Goal: Communication & Community: Answer question/provide support

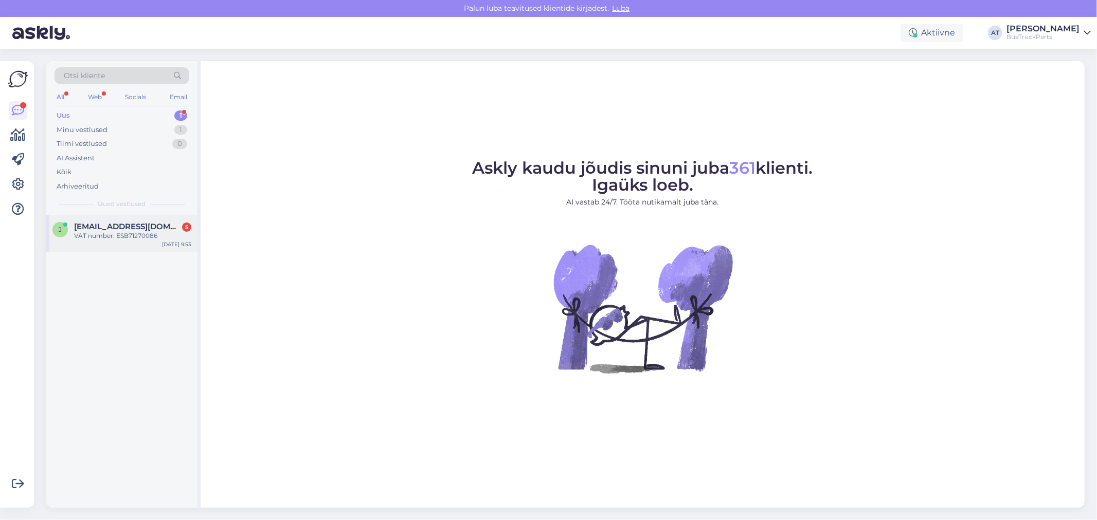
click at [144, 230] on span "[EMAIL_ADDRESS][DOMAIN_NAME]" at bounding box center [127, 226] width 107 height 9
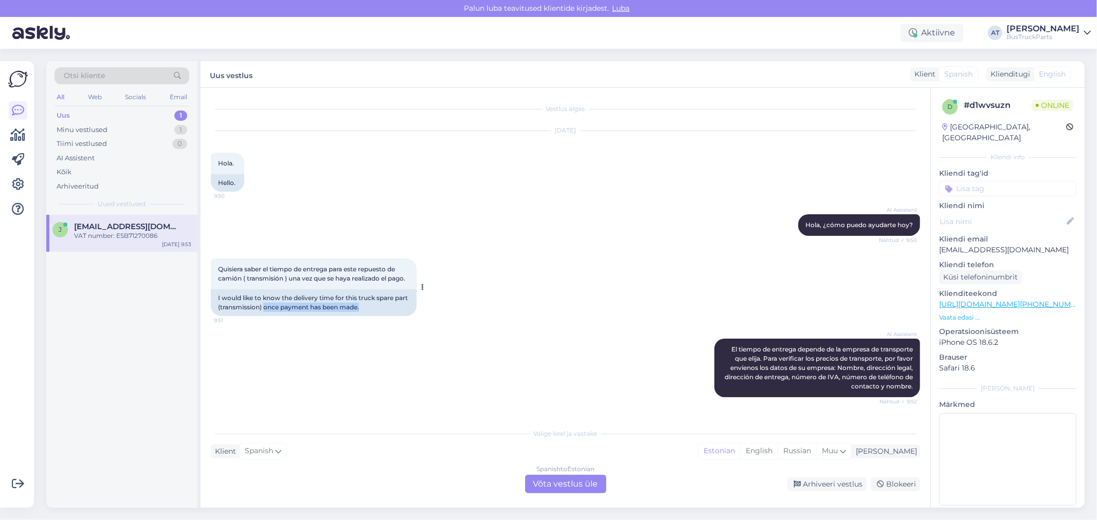
drag, startPoint x: 278, startPoint y: 309, endPoint x: 404, endPoint y: 311, distance: 125.5
click at [403, 311] on div "I would like to know the delivery time for this truck spare part (transmission)…" at bounding box center [314, 302] width 206 height 27
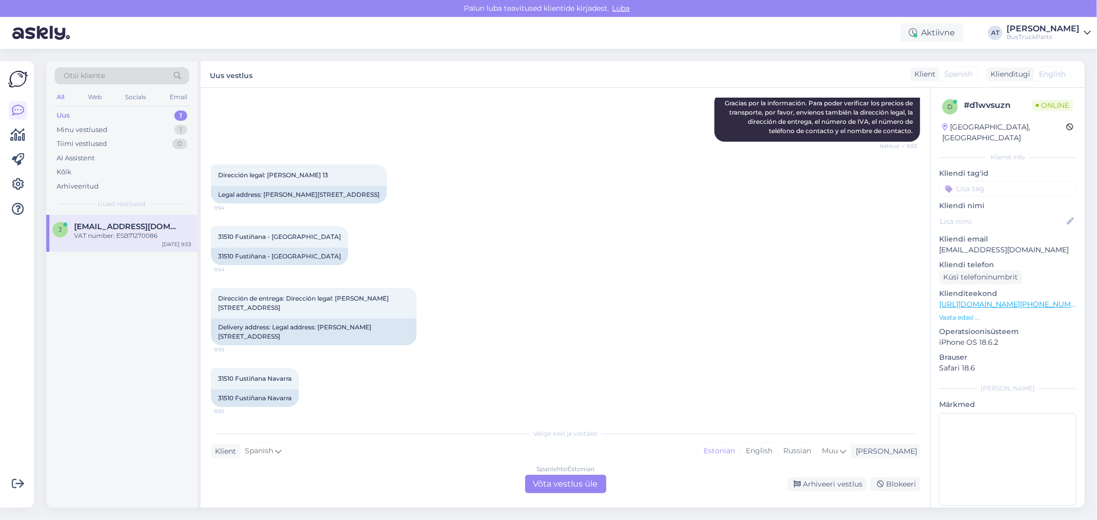
scroll to position [436, 0]
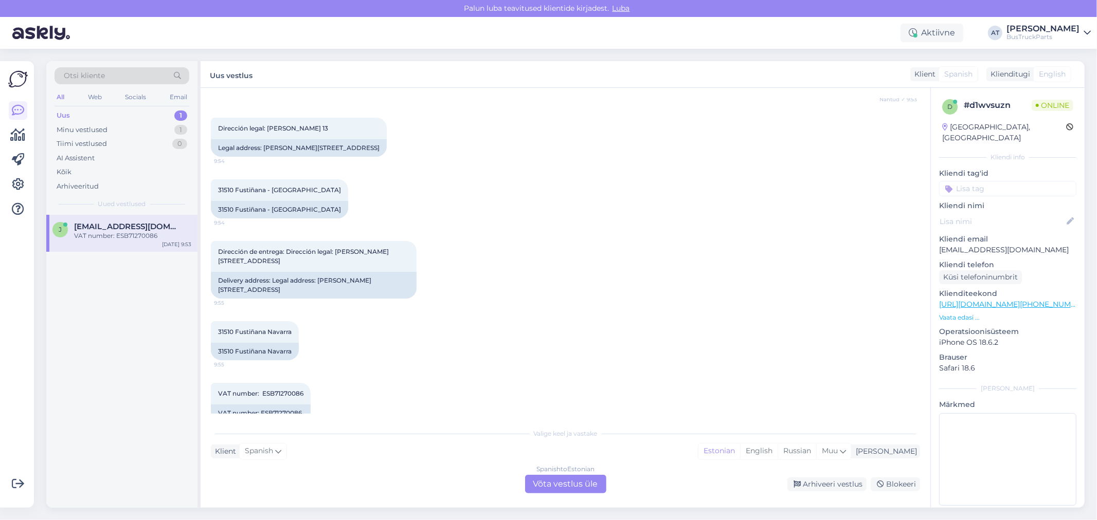
click at [563, 488] on div "Spanish to Estonian Võta vestlus üle" at bounding box center [565, 484] width 81 height 19
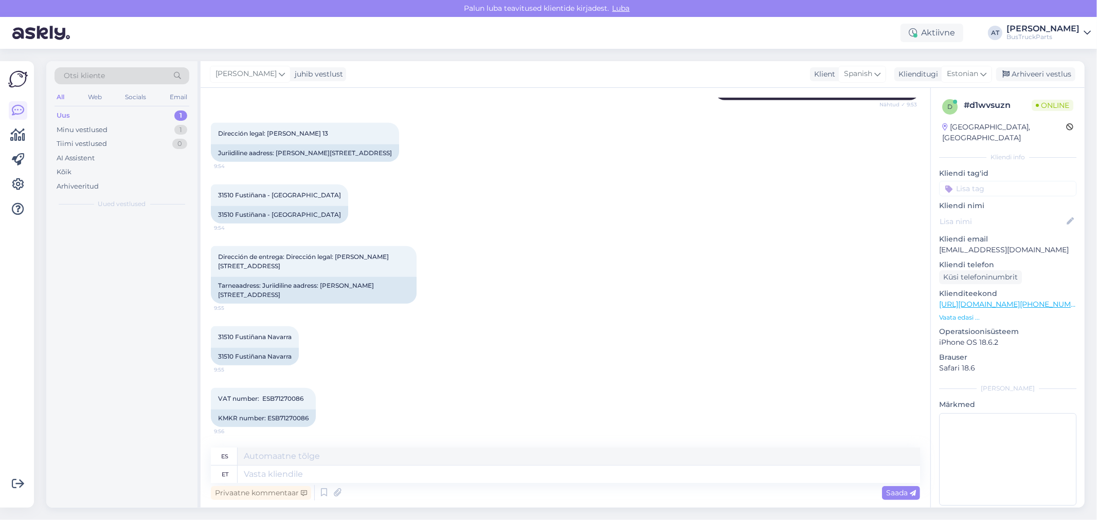
scroll to position [412, 0]
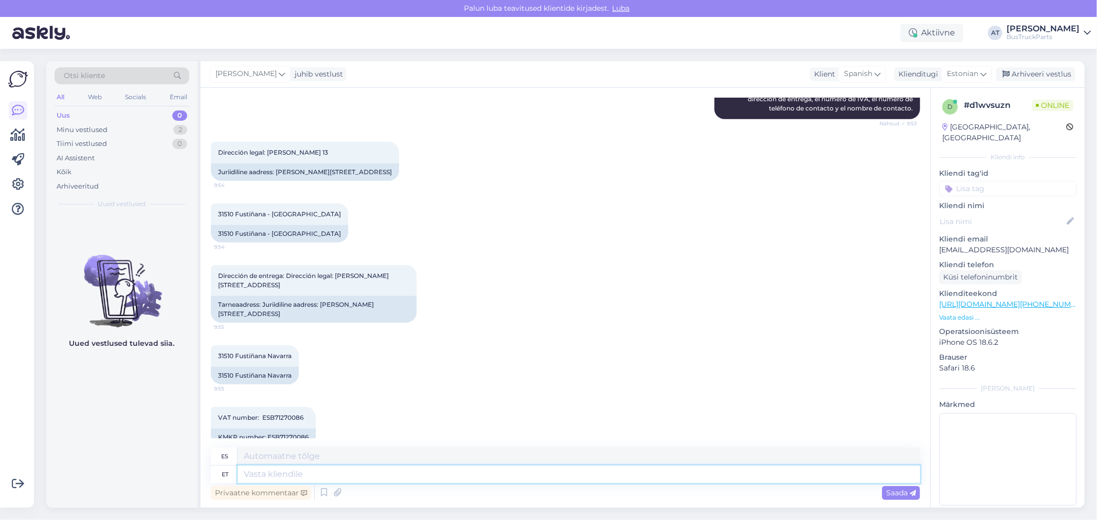
click at [537, 476] on textarea at bounding box center [579, 474] width 682 height 17
type textarea "Delivery"
type textarea "Entrega"
type textarea "Delivery t"
type textarea "Entrega a domicilio"
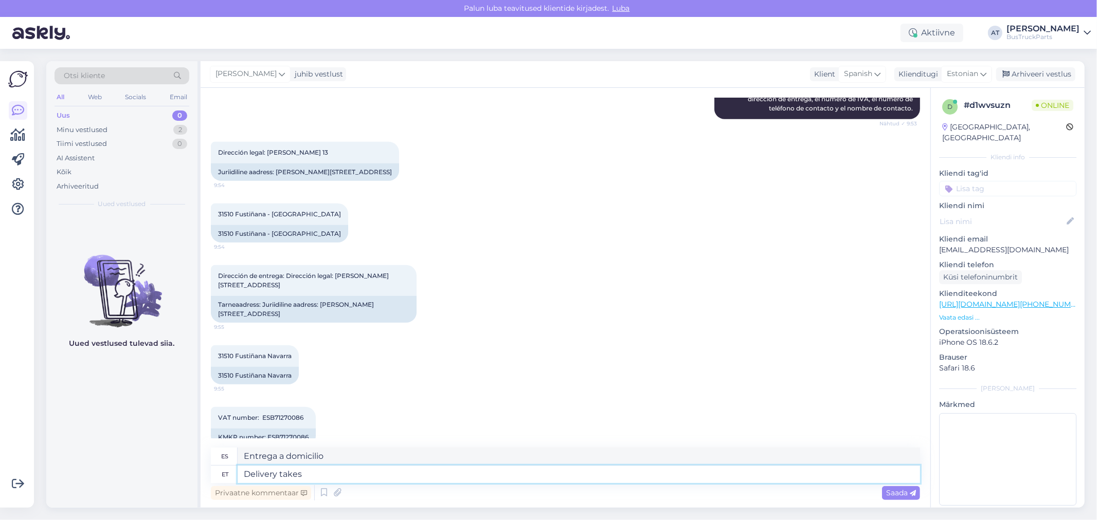
type textarea "Delivery takes 5"
type textarea "La entrega se realiza"
type textarea "Delivery takes 5-6 wo"
type textarea "La entrega demora entre 5 y 6"
type textarea "Delivery takes 5-6 worki"
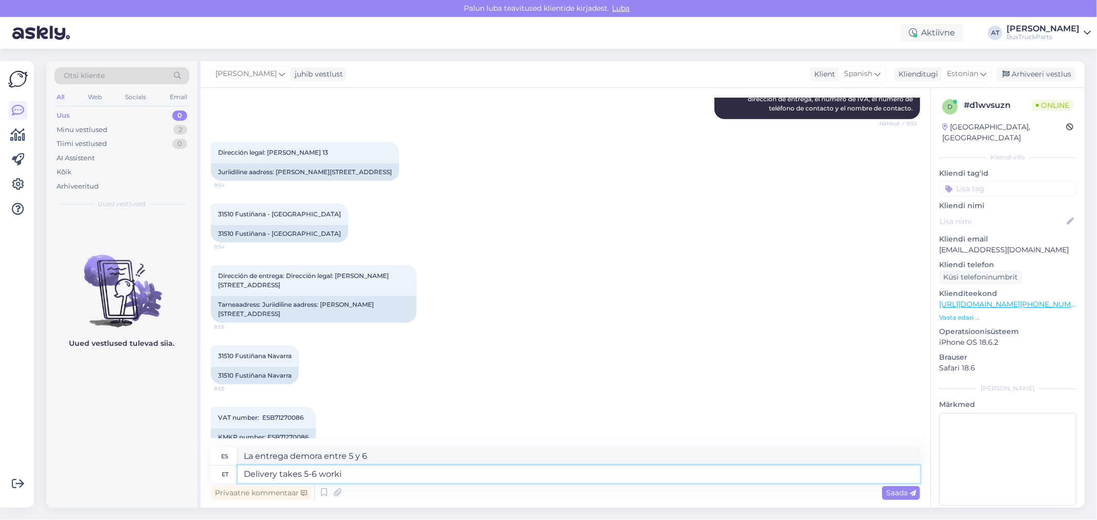
type textarea "La entrega tarda entre 5 y 6 semanas."
type textarea "Delivery takes 5-6 working"
type textarea "El envío tarda entre 5 y 6 [PERSON_NAME] laborables."
drag, startPoint x: 314, startPoint y: 472, endPoint x: 303, endPoint y: 471, distance: 10.3
click at [303, 471] on textarea "Delivery takes 5-6 working days" at bounding box center [579, 474] width 682 height 17
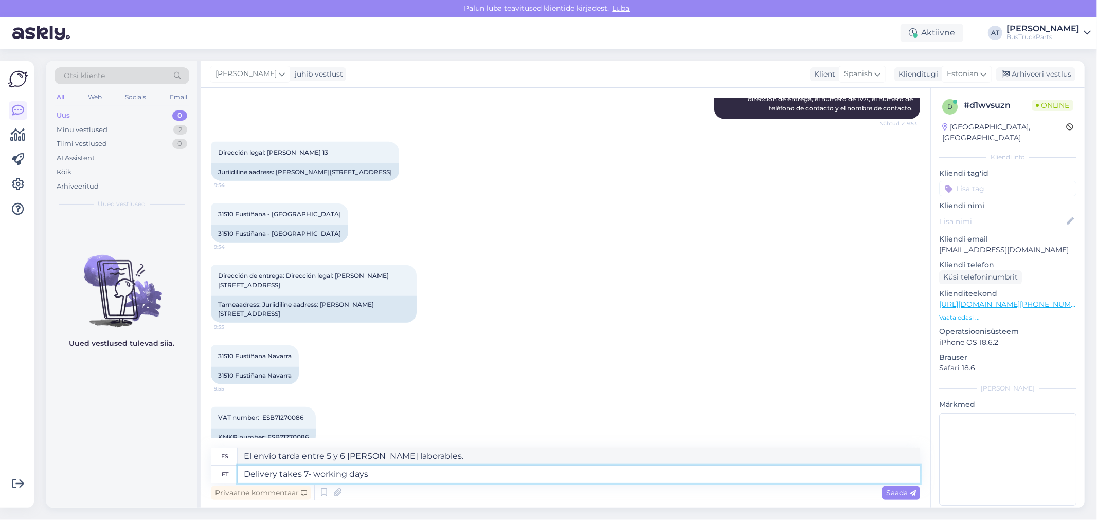
type textarea "Delivery takes 7-9 working days"
type textarea "El envío tarda entre 7 y 9 [PERSON_NAME] laborables."
click at [517, 474] on textarea "Delivery takes 7-9 working days" at bounding box center [579, 474] width 682 height 17
type textarea "Delivery takes 7-9 working days.- P"
type textarea "El envío tarda entre 7 y 9 days.- laborables."
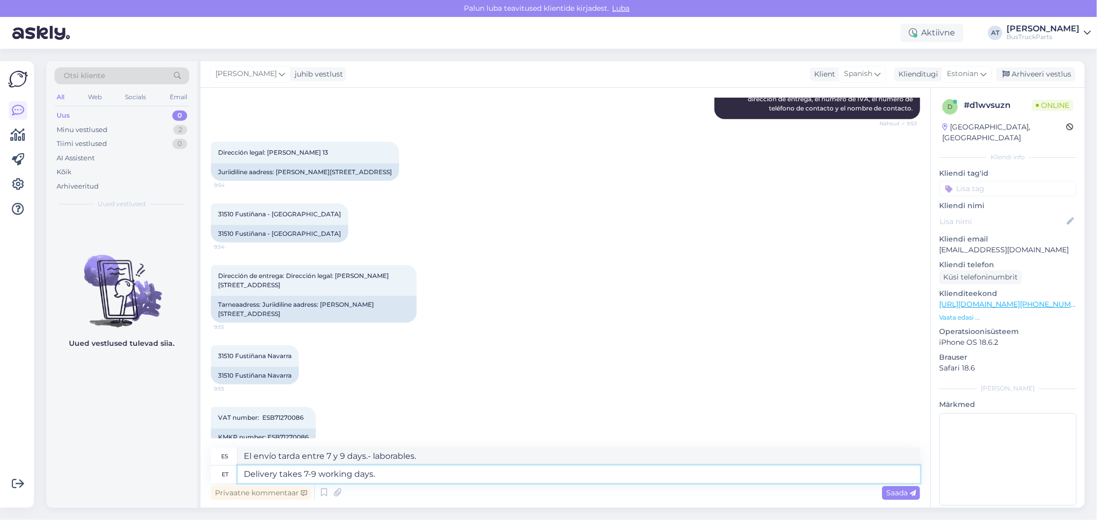
type textarea "Delivery takes 7-9 working days."
type textarea "El envío tarda entre 7 y 9 [PERSON_NAME] laborables."
type textarea "Delivery takes 7-9 working days. Please, s"
type textarea "El plazo de entrega es de 7 a 9 [PERSON_NAME] laborables. Por favor,"
type textarea "Delivery takes 7-9 working days. Please, send"
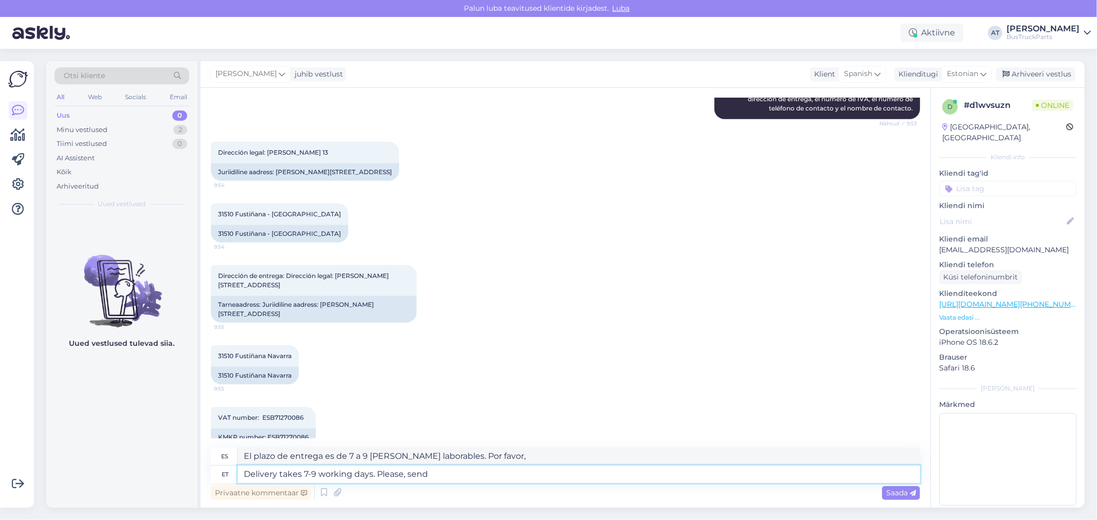
type textarea "El envío tarda de 7 a 9 [PERSON_NAME] laborables. Por favor, envíenme..."
type textarea "Delivery takes 7-9 working days. Please, send us"
type textarea "El plazo de entrega es de 7 a 9 [PERSON_NAME] laborables. Por favor, envíenos"
type textarea "Delivery takes 7-9 working days. Please, send us trans"
type textarea "El plazo de entrega es de 7 a 9 [PERSON_NAME] laborables. Por favor, envíenos l…"
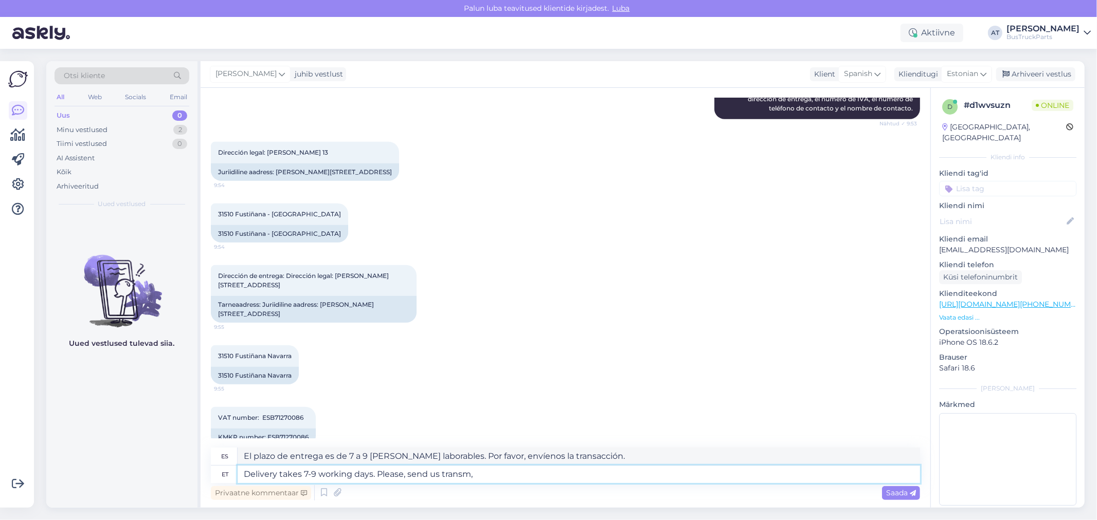
type textarea "Delivery takes 7-9 working days. Please, send us transm"
type textarea "El plazo de entrega es de 7 a 9 [PERSON_NAME] laborables. Por favor, envíenos u…"
type textarea "Delivery takes 7-9 working days. Please, send us transmission"
type textarea "El plazo de entrega es de 7 a 9 [PERSON_NAME] laborables. Por favor, envíenos l…"
type textarea "Delivery takes 7-9 working days. Please, send us transmission TP nu"
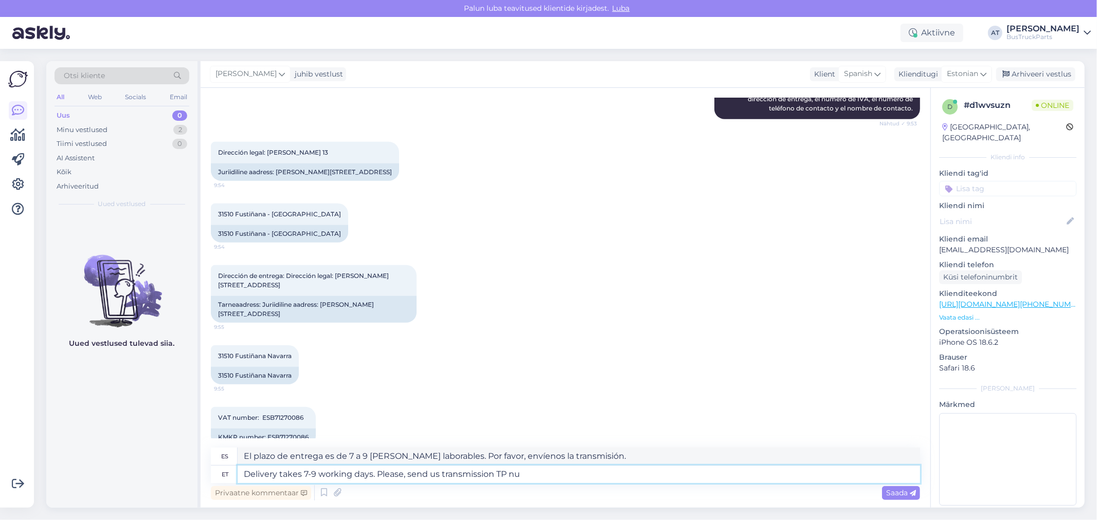
type textarea "El plazo de entrega es de 7 a 9 [PERSON_NAME] laborables. Por favor, envíenos e…"
type textarea "Delivery takes 7-9 working days. Please, send us transmission TP numner"
type textarea "El plazo de entrega es de 7 a 9 [PERSON_NAME] laborables. Por favor, envíenos e…"
click at [944, 313] on p "Vaata edasi ..." at bounding box center [1007, 317] width 137 height 9
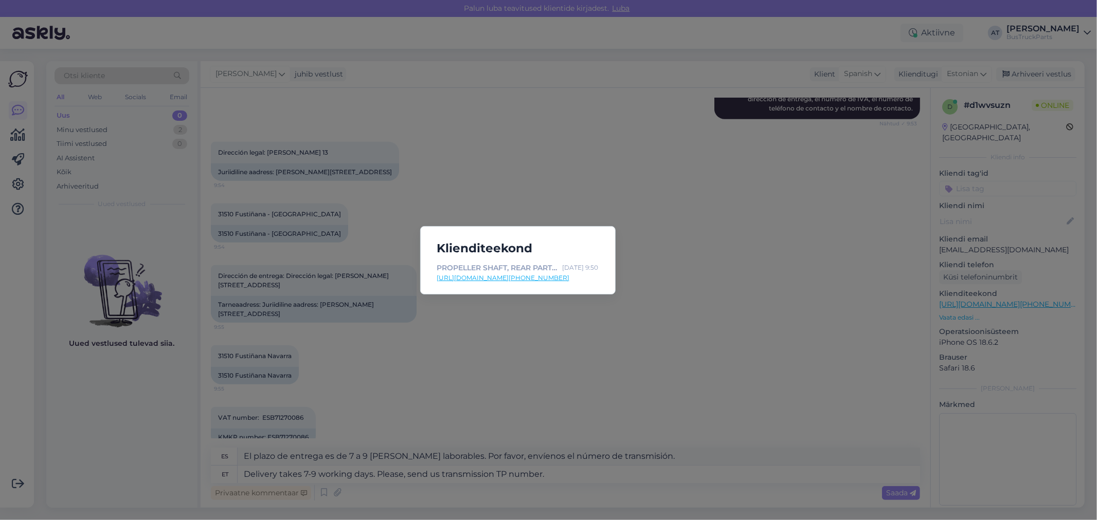
click at [563, 271] on div "PROPELLER SHAFT, REAR PART | DAF XF95, XF105 ([DATE]-[DATE]), 2010, [1681369] (…" at bounding box center [517, 267] width 161 height 11
click at [564, 279] on link "[URL][DOMAIN_NAME][PHONE_NUMBER]" at bounding box center [517, 278] width 161 height 9
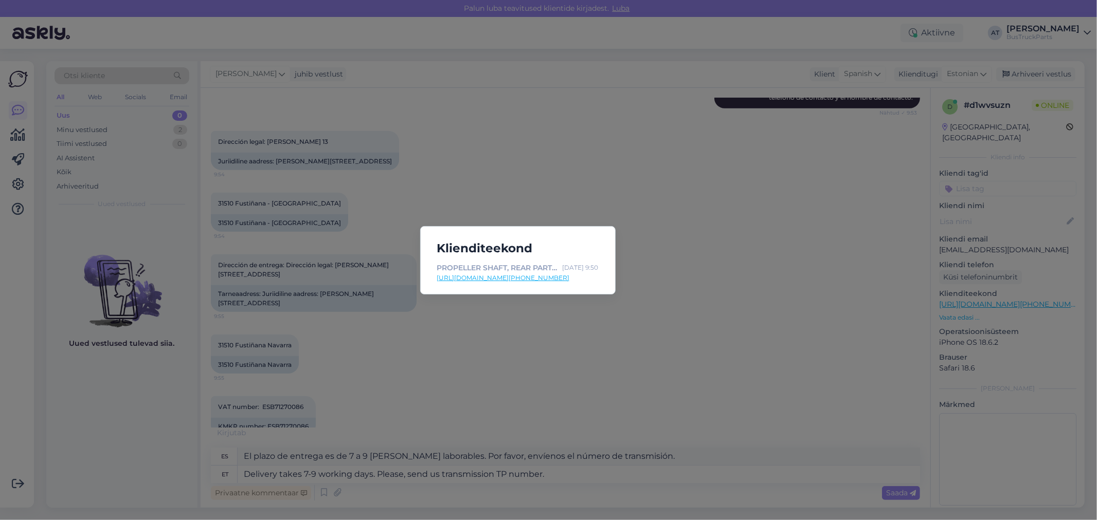
click at [374, 335] on div "Klienditeekond PROPELLER SHAFT, REAR PART | DAF XF95, XF105 ([DATE]-[DATE]), 20…" at bounding box center [548, 260] width 1097 height 520
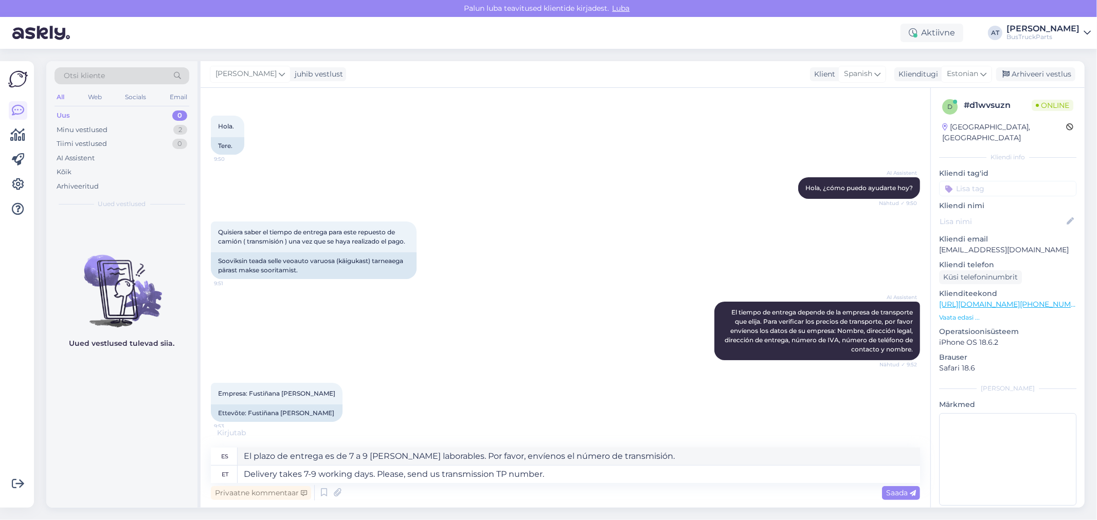
scroll to position [57, 0]
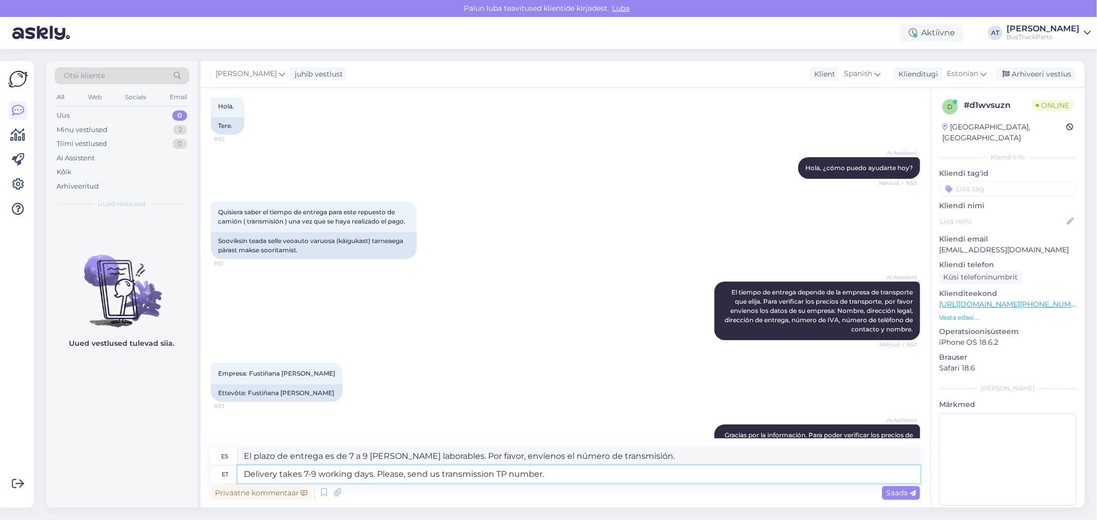
click at [456, 472] on textarea "Delivery takes 7-9 working days. Please, send us transmission TP number." at bounding box center [579, 474] width 682 height 17
type textarea "Delivery takes 7-9 working days. Please, send us geTP number."
type textarea "El plazo de entrega es de 7 a 9 [PERSON_NAME] laborables. Por favor, envíenos s…"
type textarea "Delivery takes 7-9 working days. Please, send us gearTP number."
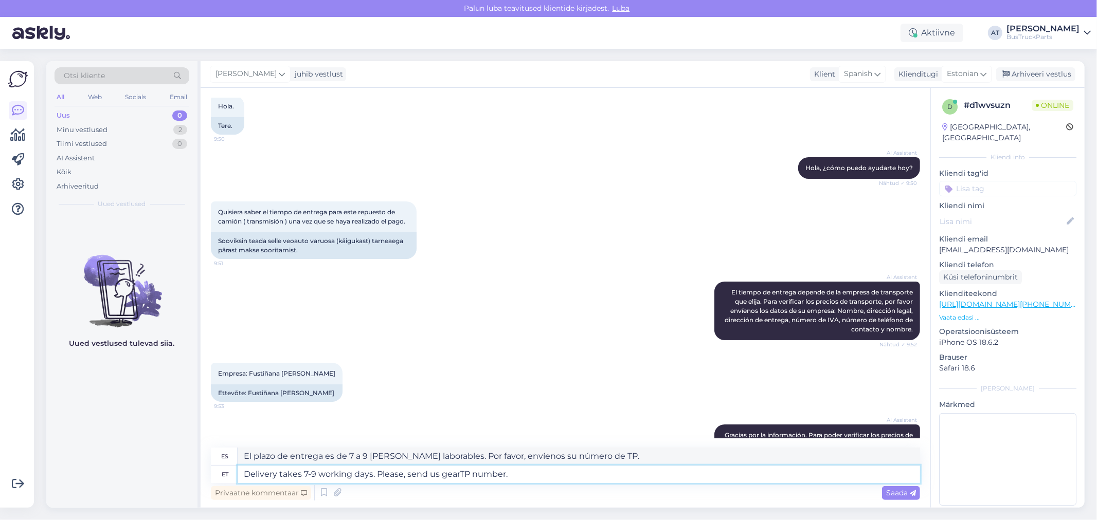
type textarea "El plazo de entrega es de 7 a 9 [PERSON_NAME] laborables. Por favor, envíenos e…"
type textarea "Delivery takes 7-9 working days. Please, send us gearboTP number."
type textarea "El plazo de entrega es de 7 a 9 [PERSON_NAME] laborables. Por favor, envíenos s…"
type textarea "Delivery takes 7-9 working days. Please, send us gearbox TP number."
type textarea "El plazo de entrega es de 7 a 9 [PERSON_NAME] laborables. Por favor, envíenos e…"
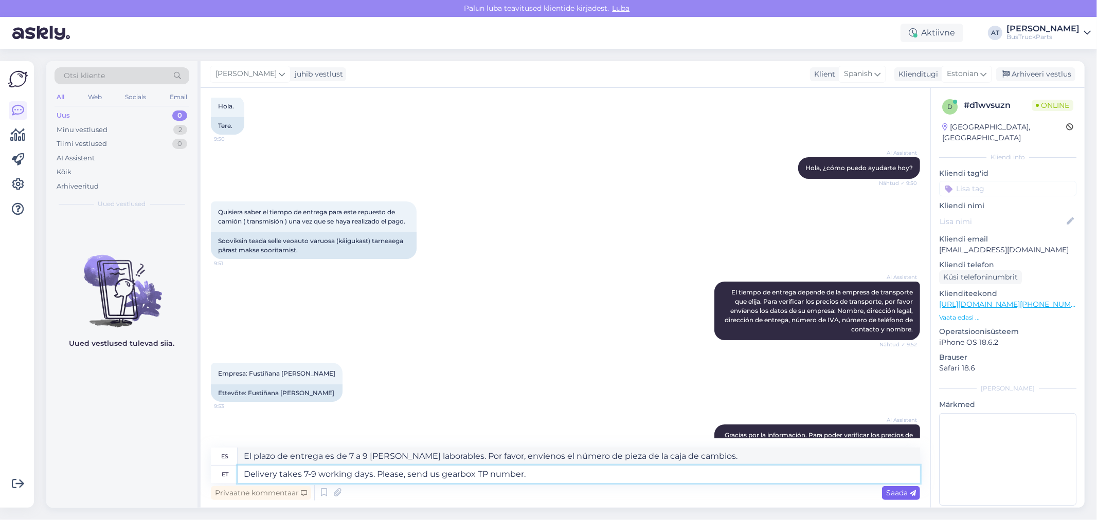
type textarea "Delivery takes 7-9 working days. Please, send us gearbox TP number."
click at [896, 488] on span "Saada" at bounding box center [901, 492] width 30 height 9
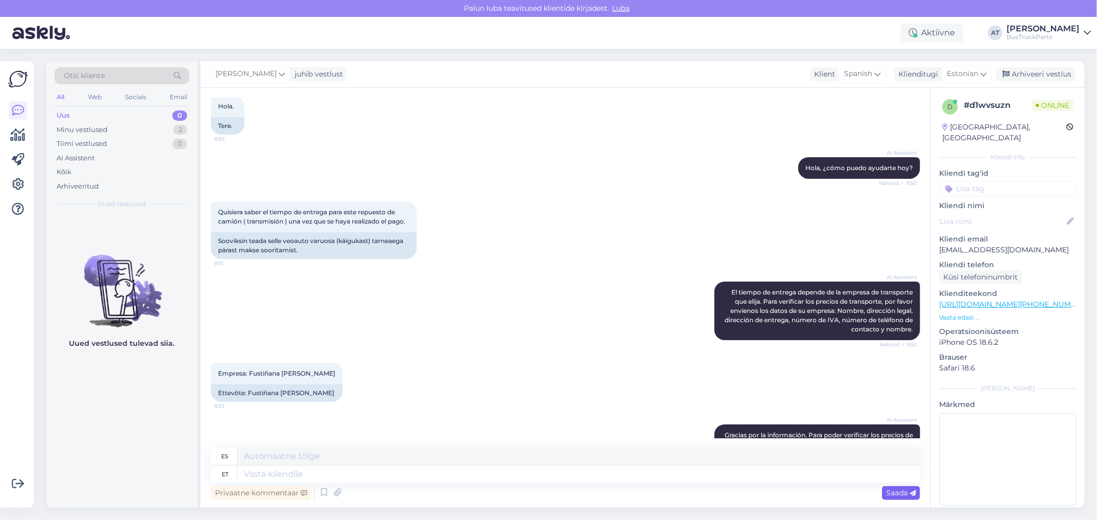
scroll to position [553, 0]
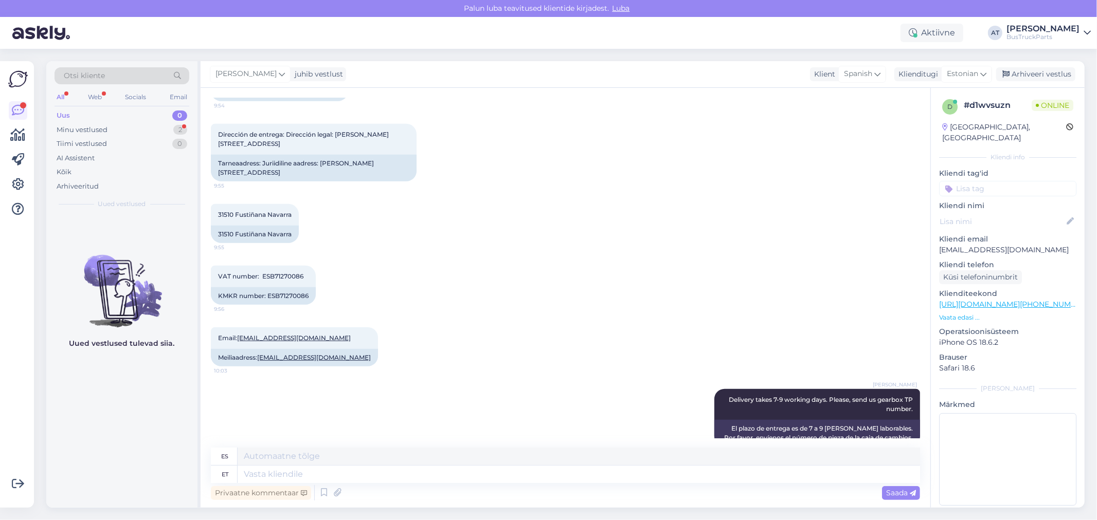
click at [586, 316] on div "Email: [EMAIL_ADDRESS][DOMAIN_NAME] 10:03 Meiliaadress: [EMAIL_ADDRESS][DOMAIN_…" at bounding box center [565, 347] width 709 height 62
click at [147, 135] on div "Minu vestlused 2" at bounding box center [122, 130] width 135 height 14
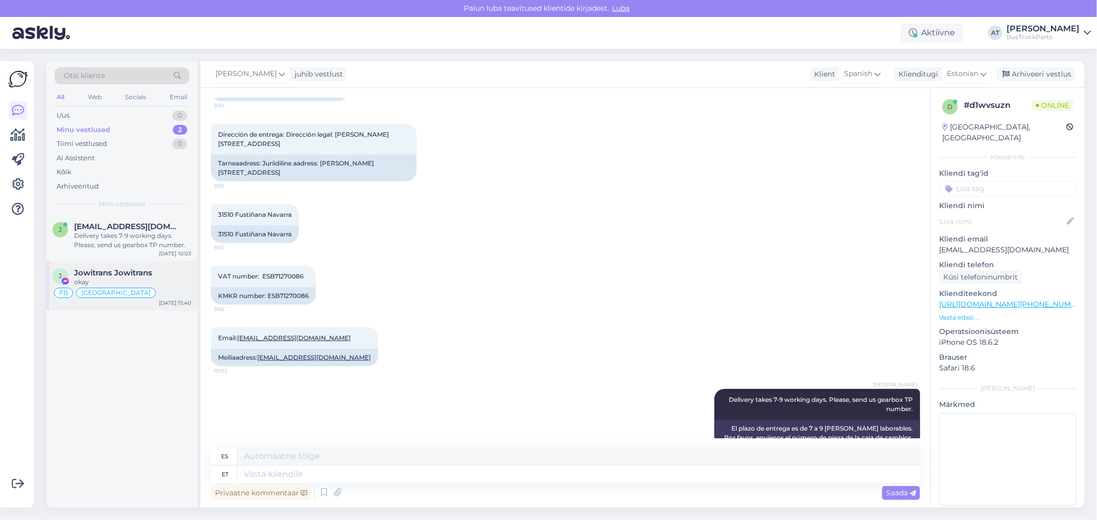
click at [129, 284] on div "okay" at bounding box center [132, 282] width 117 height 9
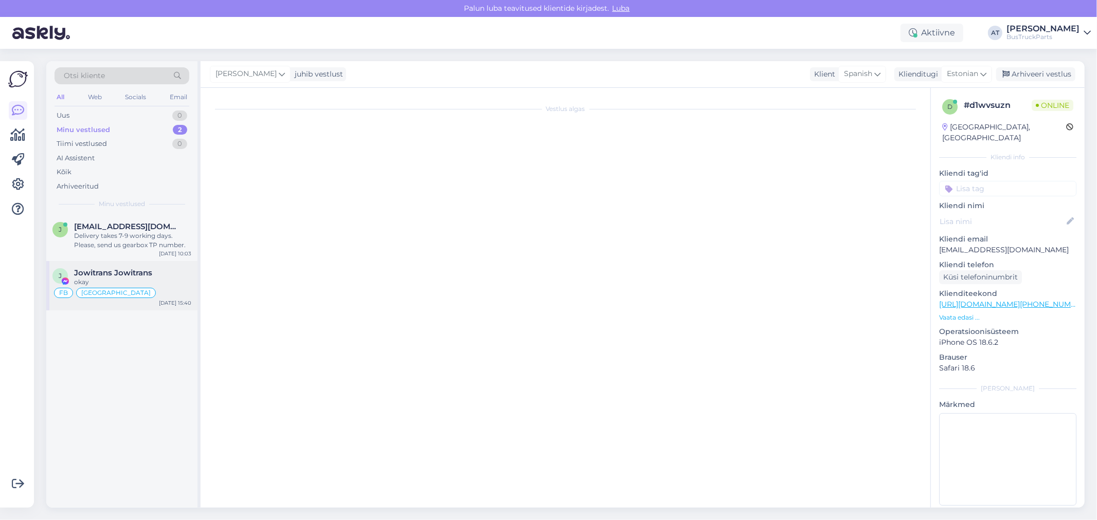
scroll to position [845, 0]
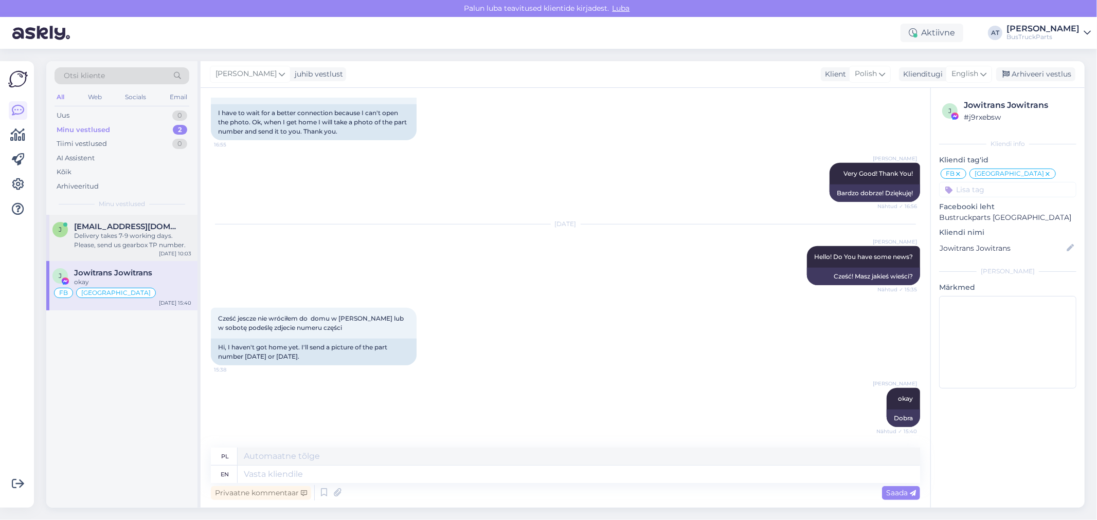
click at [136, 240] on div "Delivery takes 7-9 working days. Please, send us gearbox TP number." at bounding box center [132, 240] width 117 height 19
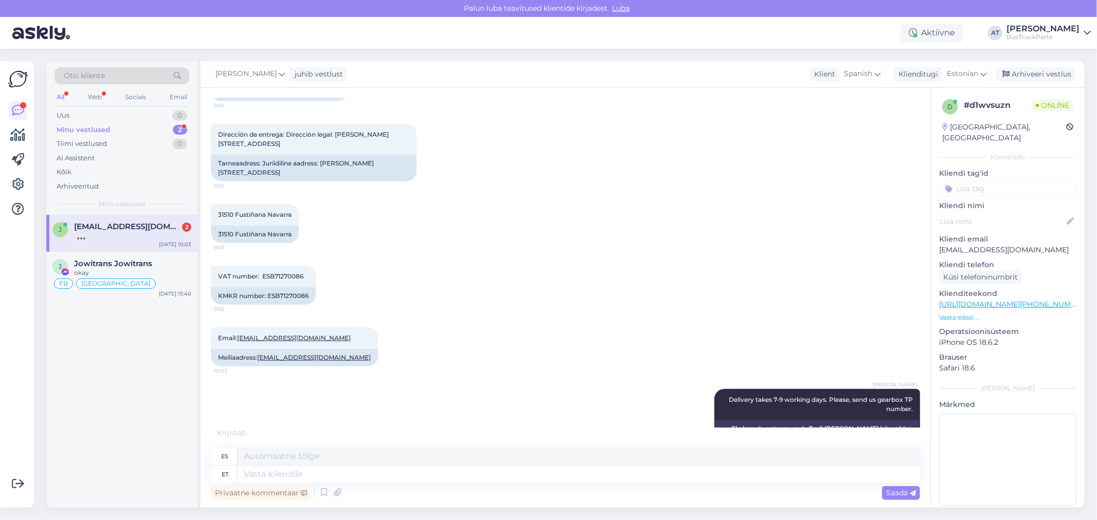
scroll to position [687, 0]
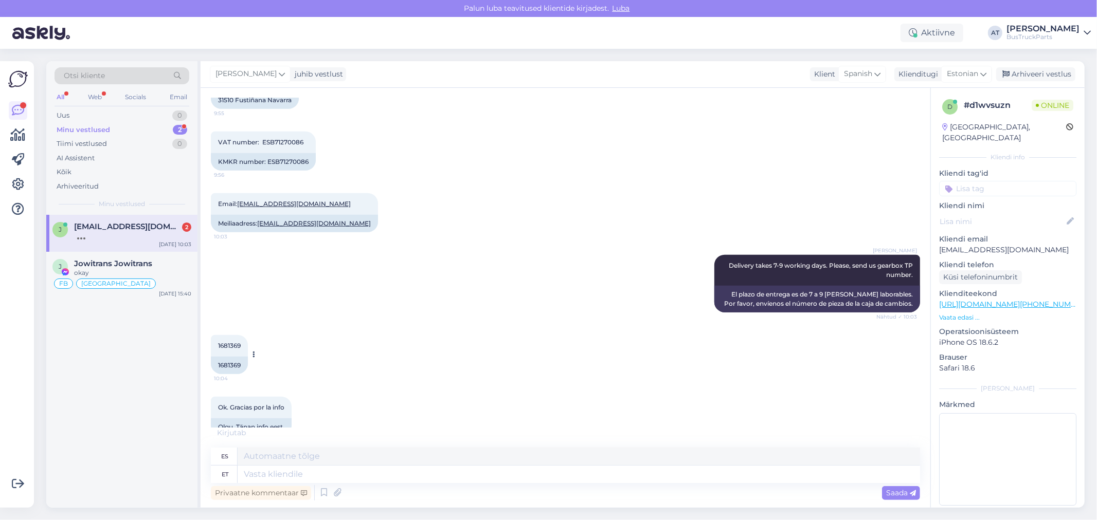
click at [226, 357] on div "1681369" at bounding box center [229, 365] width 37 height 17
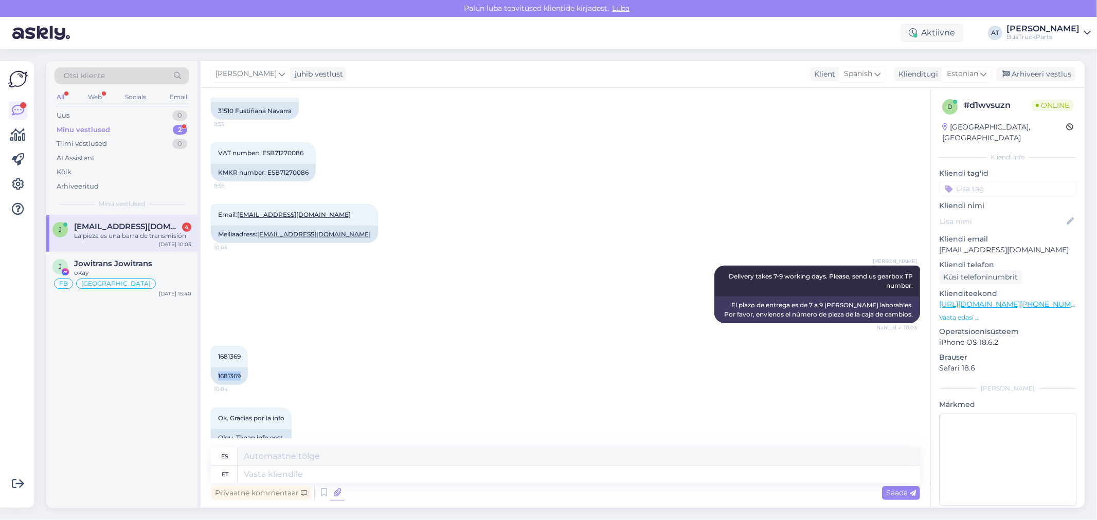
scroll to position [819, 0]
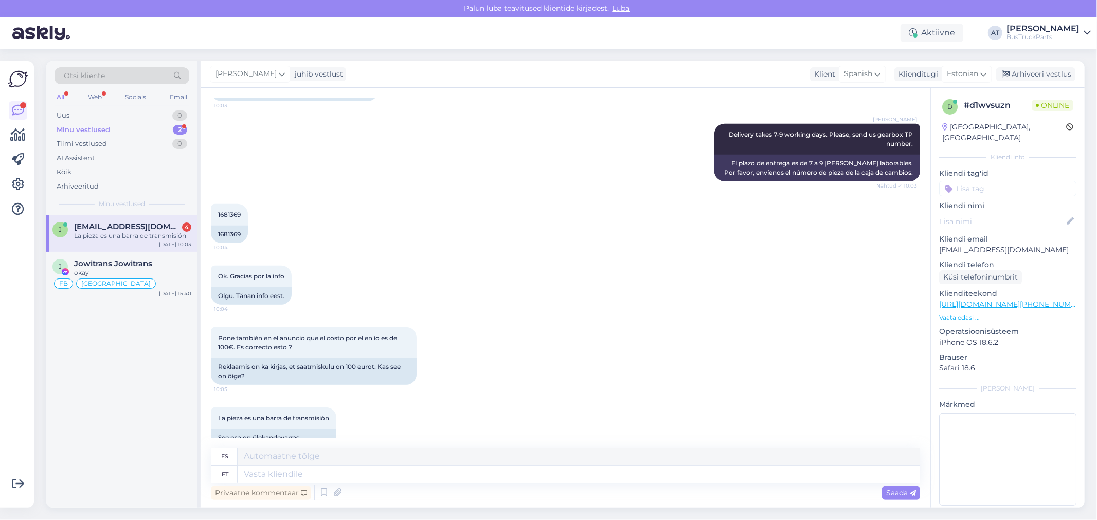
click at [407, 278] on div "Ok. Gracias por la info 10:04 Olgu. Tänan info eest." at bounding box center [565, 286] width 709 height 62
click at [245, 358] on div "Reklaamis on ka kirjas, et saatmiskulu on 100 eurot. Kas see on õige?" at bounding box center [314, 371] width 206 height 27
click at [260, 358] on div "Reklaamis on ka kirjas, et saatmiskulu on 100 eurot. Kas see on õige?" at bounding box center [314, 371] width 206 height 27
drag, startPoint x: 320, startPoint y: 351, endPoint x: 448, endPoint y: 356, distance: 128.1
click at [416, 351] on div "Pone también en el anuncio que el costo por el en ío es de 100€. Es correcto es…" at bounding box center [314, 357] width 206 height 58
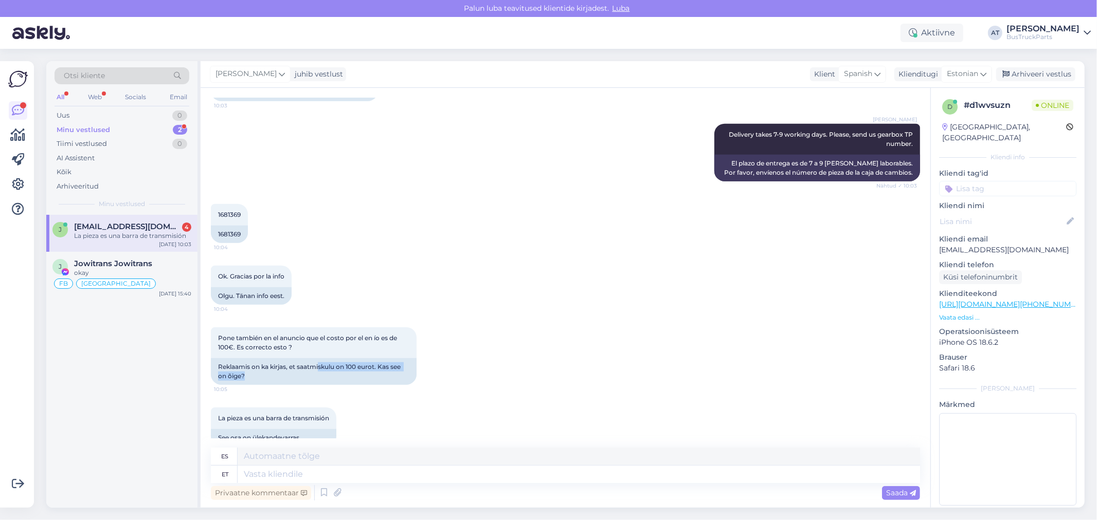
click at [515, 358] on div "Pone también en el anuncio que el costo por el en ío es de 100€. Es correcto es…" at bounding box center [565, 356] width 709 height 80
click at [427, 479] on textarea at bounding box center [579, 474] width 682 height 17
click at [277, 429] on div "See osa on ülekandevarras" at bounding box center [273, 437] width 125 height 17
click at [278, 429] on div "See osa on ülekandevarras" at bounding box center [273, 437] width 125 height 17
click at [234, 226] on div "1681369" at bounding box center [229, 234] width 37 height 17
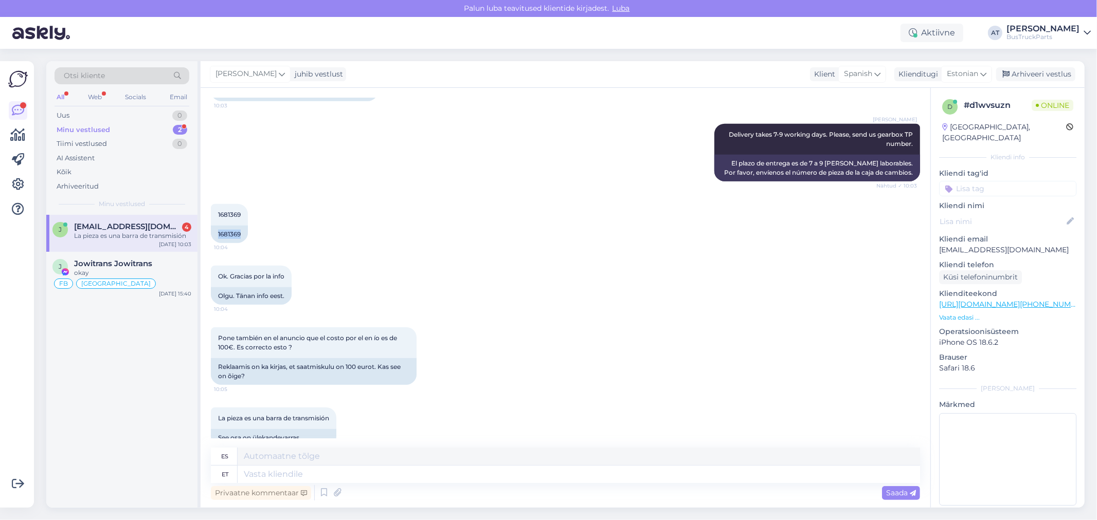
drag, startPoint x: 234, startPoint y: 218, endPoint x: 283, endPoint y: 233, distance: 50.9
click at [234, 226] on div "1681369" at bounding box center [229, 234] width 37 height 17
copy div "1681369"
click at [752, 475] on textarea at bounding box center [579, 474] width 682 height 17
click at [559, 483] on textarea at bounding box center [579, 474] width 682 height 17
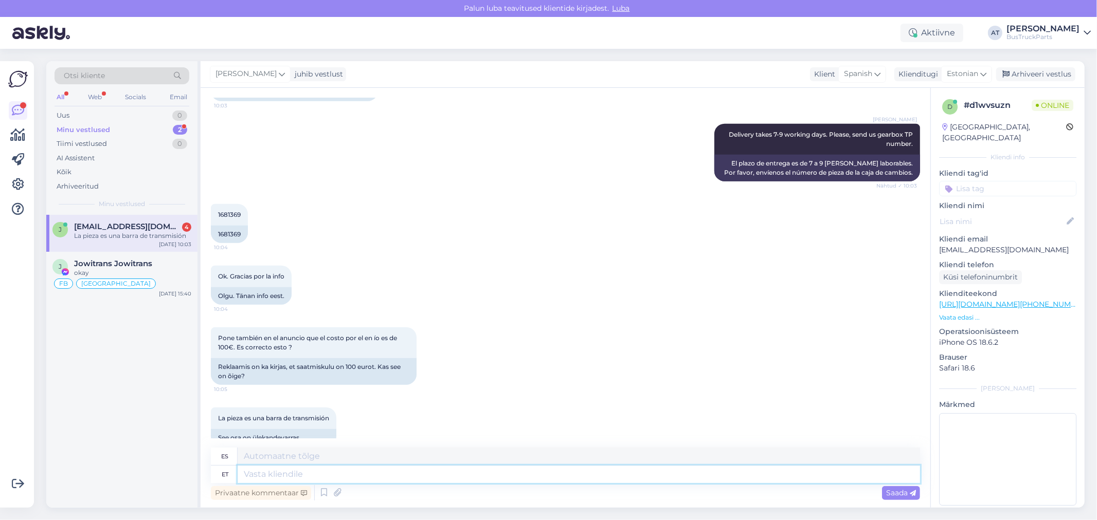
click at [559, 478] on textarea at bounding box center [579, 474] width 682 height 17
type textarea "Do YOu"
type textarea "Hacer"
type textarea "Do You gha"
type textarea "Tú"
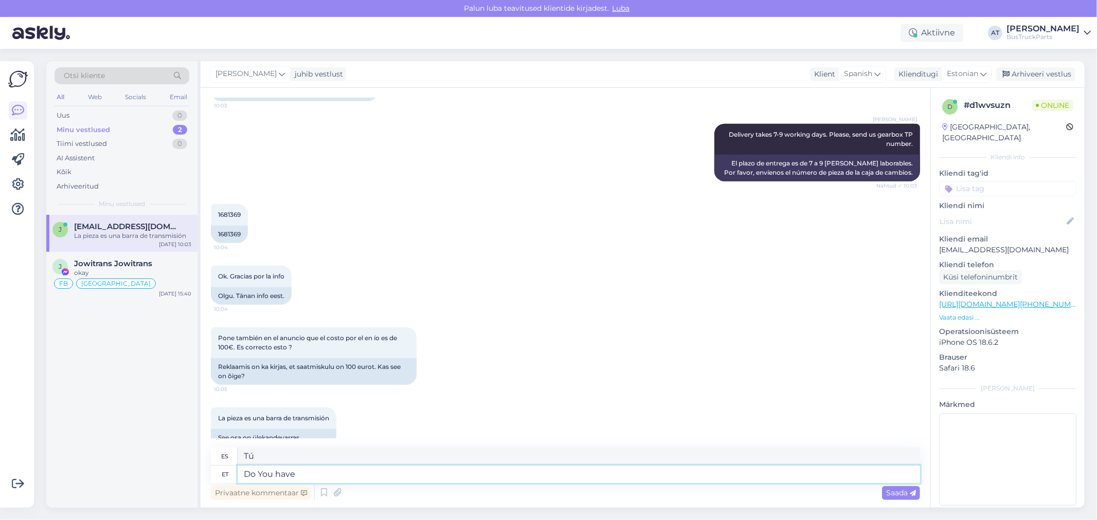
type textarea "Do You have"
type textarea "Tiene"
type textarea "Do You have You"
type textarea "¿Tienes tú?"
type textarea "Do You have"
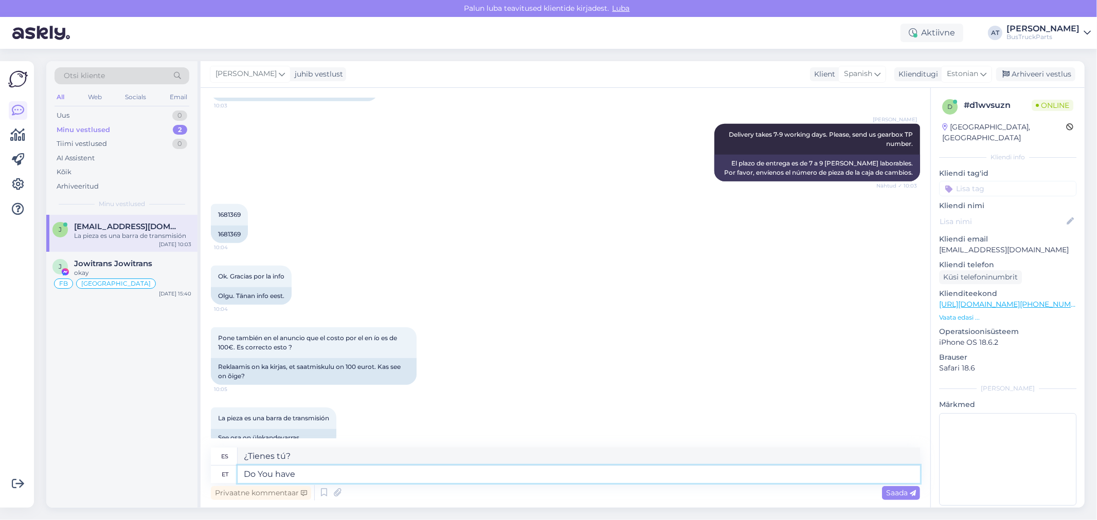
type textarea "Tiene"
type textarea "Do You have VAT nu"
type textarea "¿Tienes IVA?"
type textarea "Do You have VAT number?"
type textarea "¿Tiene usted un número de IVA?"
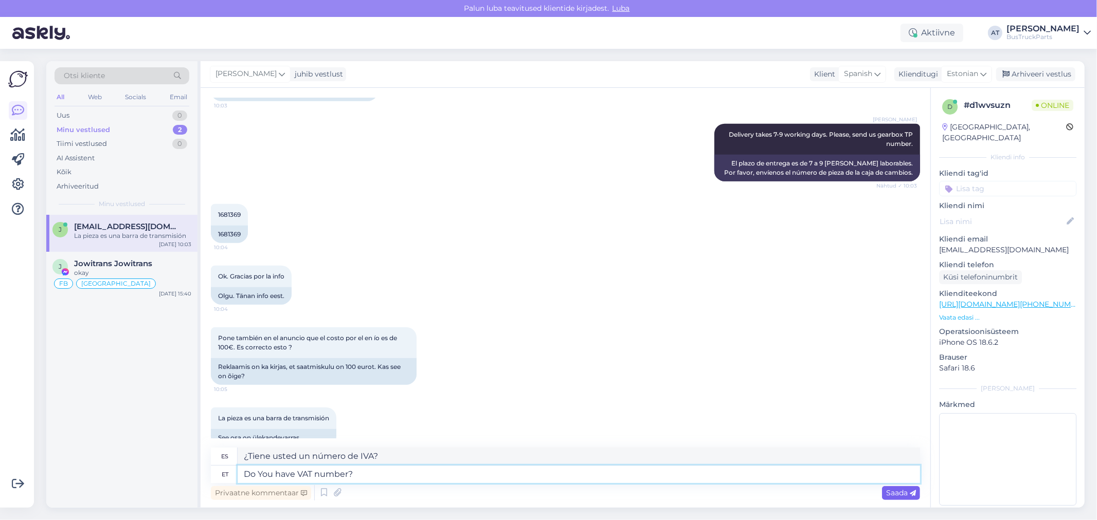
type textarea "Do You have VAT number?"
click at [897, 496] on span "Saada" at bounding box center [901, 492] width 30 height 9
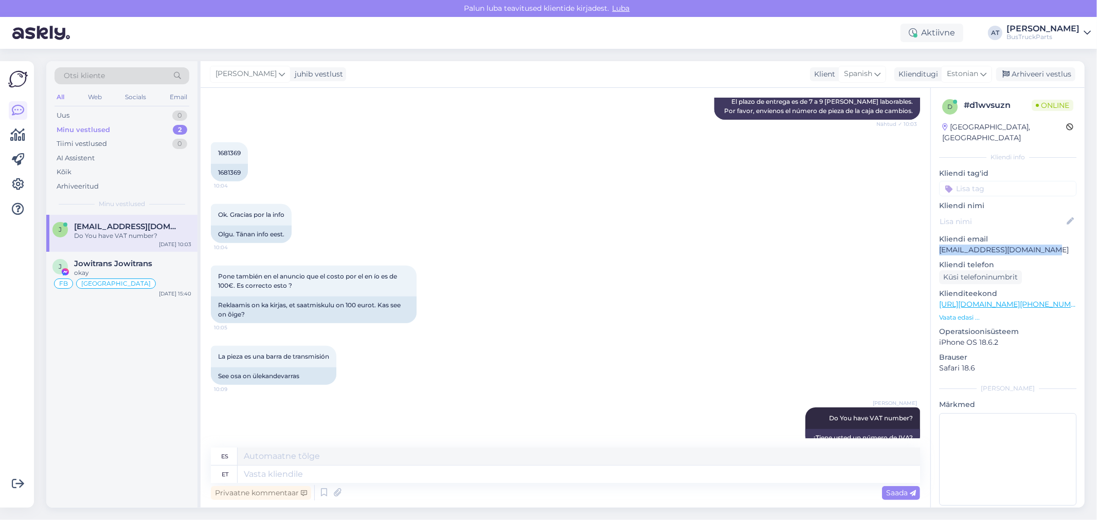
drag, startPoint x: 1017, startPoint y: 238, endPoint x: 938, endPoint y: 239, distance: 79.2
click at [938, 239] on div "d # d1wvsuzn Online [GEOGRAPHIC_DATA], [GEOGRAPHIC_DATA] Kliendi info Kliendi t…" at bounding box center [1008, 304] width 154 height 433
copy p "[EMAIL_ADDRESS][DOMAIN_NAME]"
click at [403, 466] on textarea at bounding box center [579, 474] width 682 height 17
type textarea "Ou!"
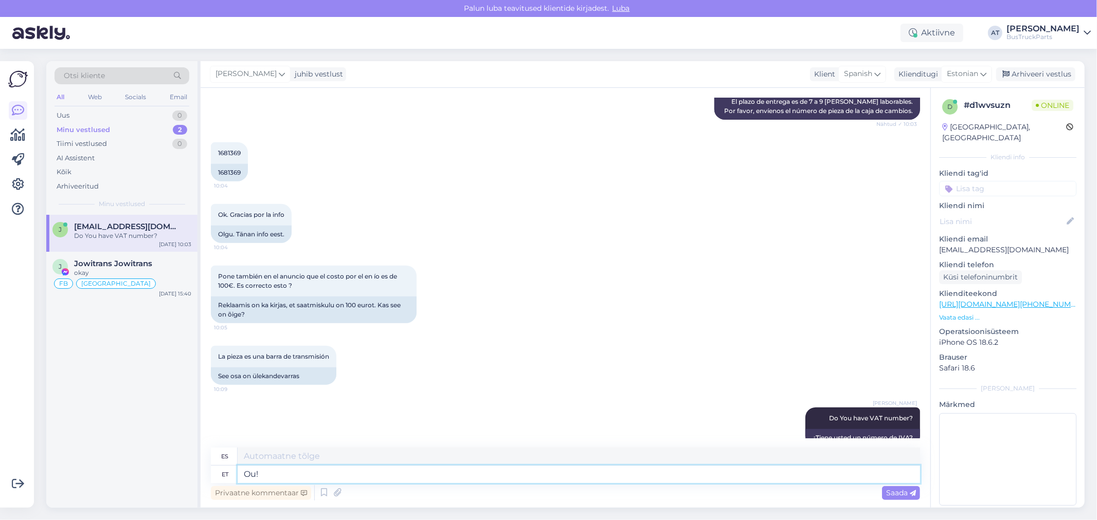
type textarea "¡Oh!"
type textarea "Ou! Sorry! M"
type textarea "¡Oh! ¡Lo siento!"
type textarea "Ou! Sorry! My"
type textarea "¡Oh! ¡Lo siento! Mi"
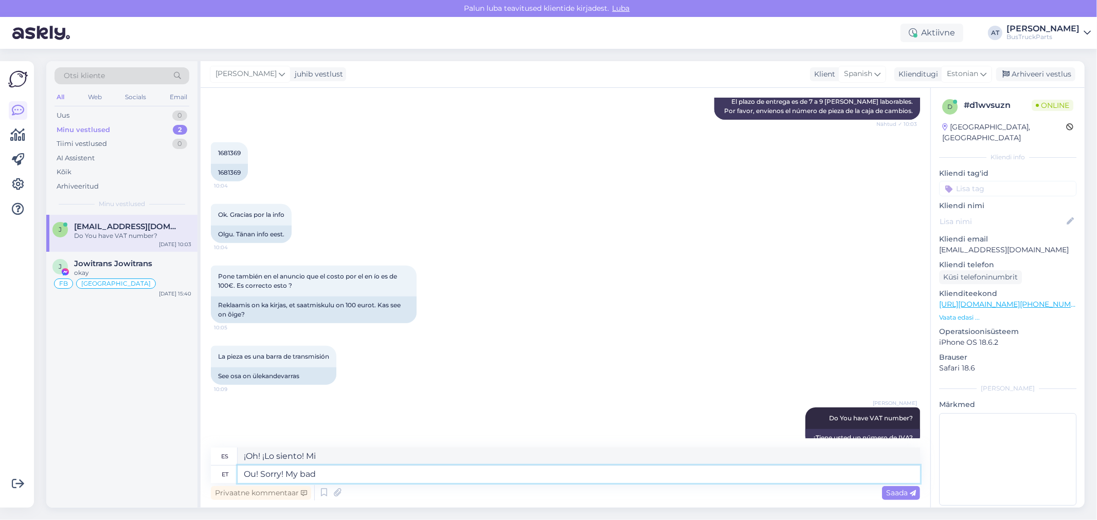
type textarea "Ou! Sorry! My bad!"
type textarea "¡Oh! ¡Lo siento! ¡Fue mi error!"
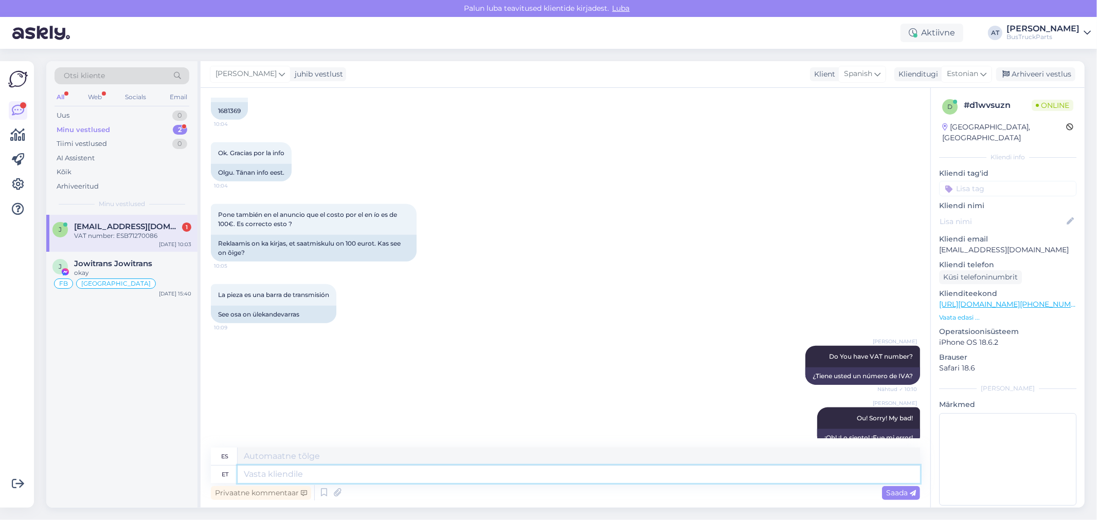
scroll to position [1004, 0]
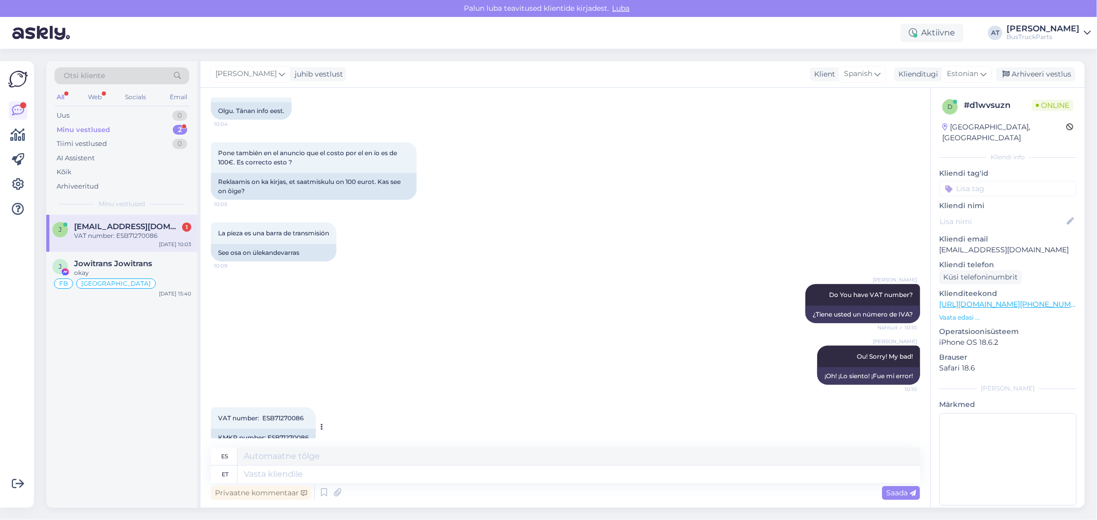
click at [302, 429] on div "KMKR number: ESB71270086" at bounding box center [263, 437] width 105 height 17
click at [296, 429] on div "KMKR number: ESB71270086" at bounding box center [263, 437] width 105 height 17
copy div "ESB71270086"
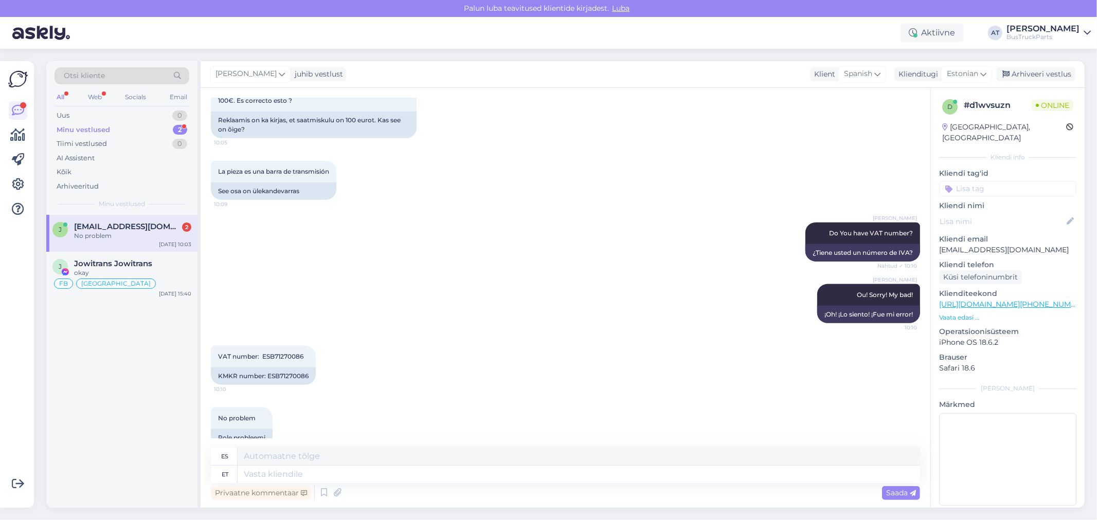
click at [303, 405] on div "No problem 10:11 Pole probleemi" at bounding box center [565, 427] width 709 height 62
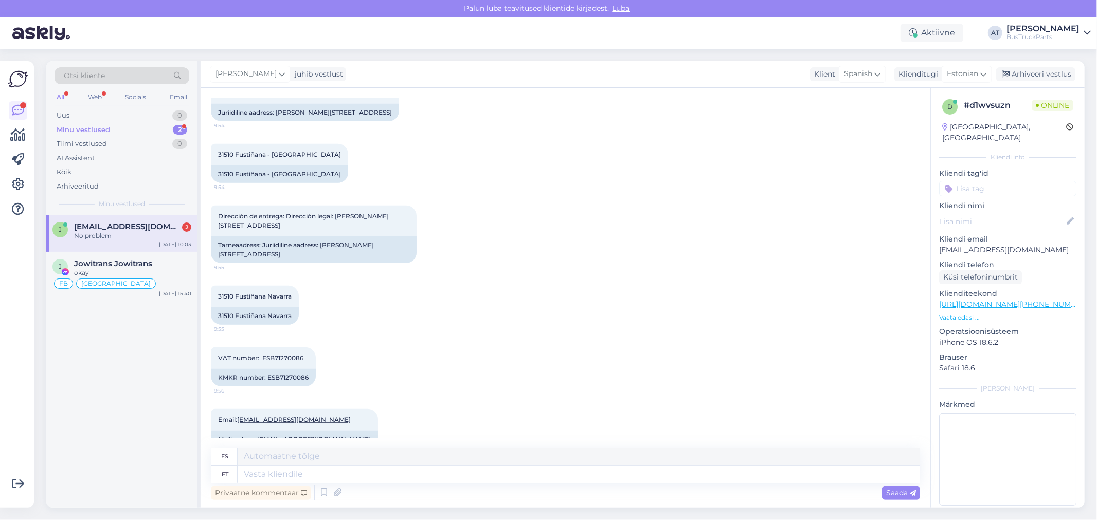
scroll to position [437, 0]
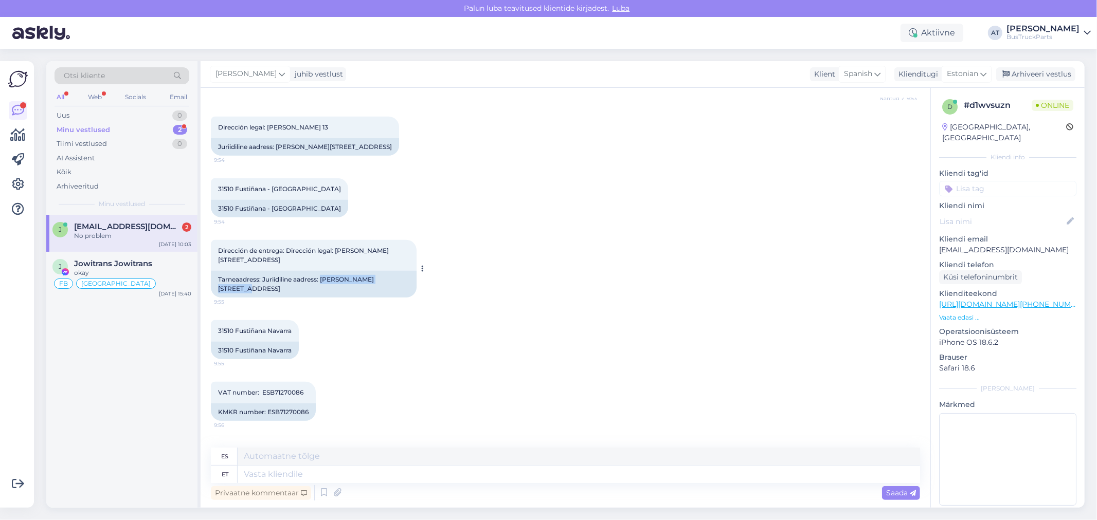
drag, startPoint x: 393, startPoint y: 269, endPoint x: 322, endPoint y: 270, distance: 71.5
click at [322, 271] on div "Tarneaadress: Juriidiline aadress: [PERSON_NAME][STREET_ADDRESS]" at bounding box center [314, 284] width 206 height 27
copy div "[PERSON_NAME] 13"
drag, startPoint x: 292, startPoint y: 332, endPoint x: 206, endPoint y: 333, distance: 86.4
click at [206, 333] on div "Vestlus algas [DATE] Hola. 9:50 Tere. AI Assistent [PERSON_NAME], ¿cómo puedo a…" at bounding box center [566, 298] width 730 height 420
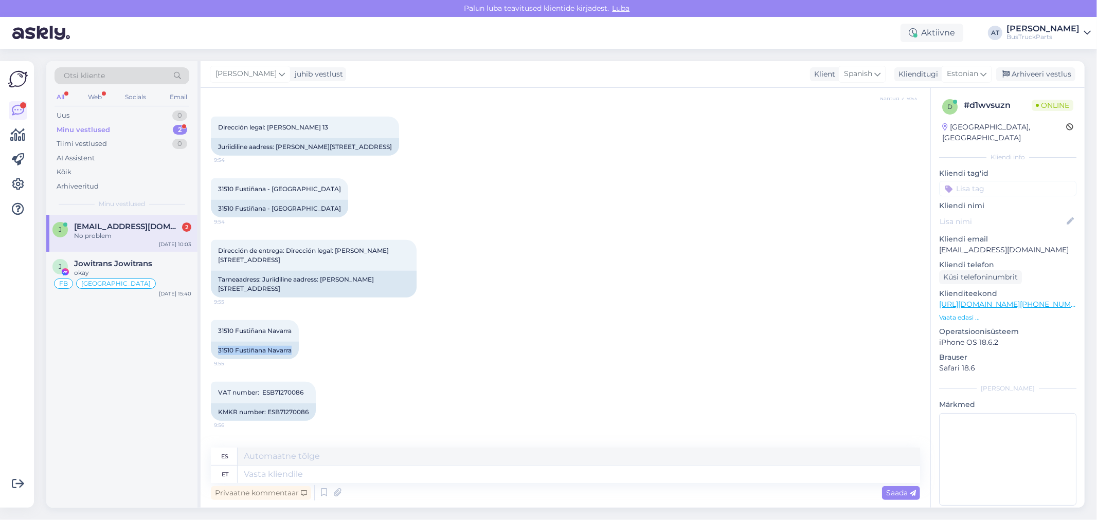
copy div "31510 Fustiñana Navarra"
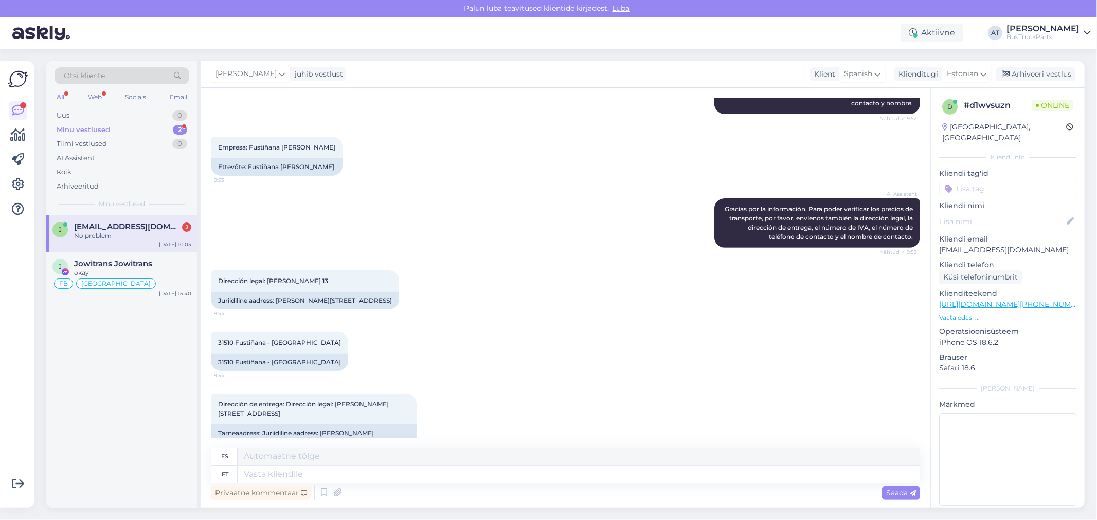
scroll to position [265, 0]
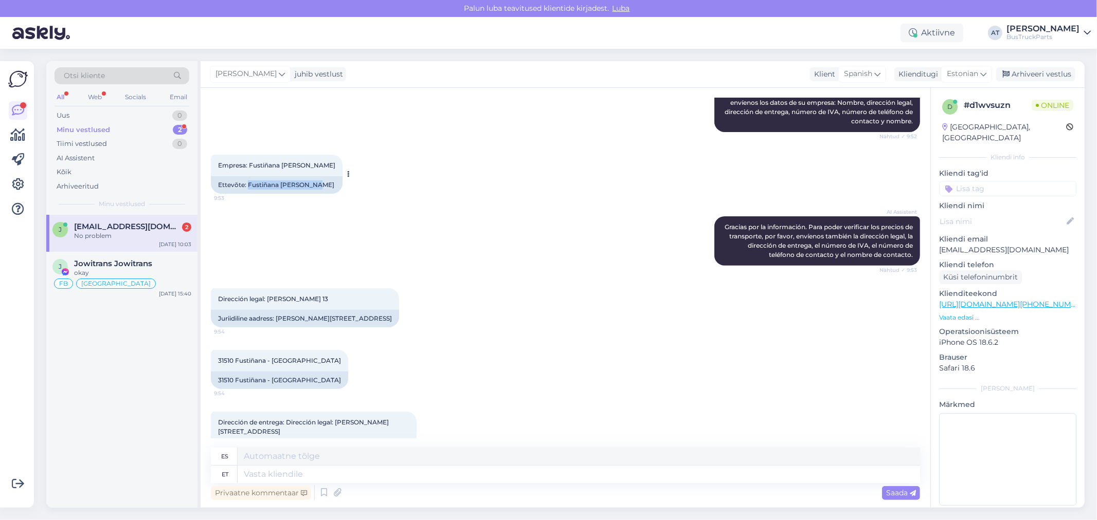
drag, startPoint x: 248, startPoint y: 184, endPoint x: 390, endPoint y: 209, distance: 144.0
click at [316, 187] on div "Ettevõte: Fustiñana [PERSON_NAME]" at bounding box center [277, 184] width 132 height 17
copy div "Fustiñana [PERSON_NAME]"
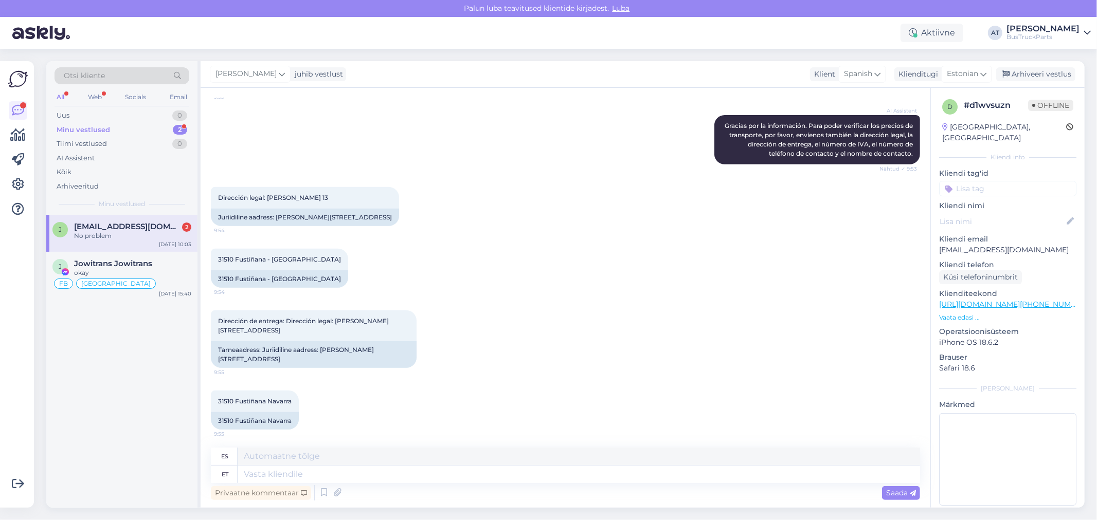
scroll to position [608, 0]
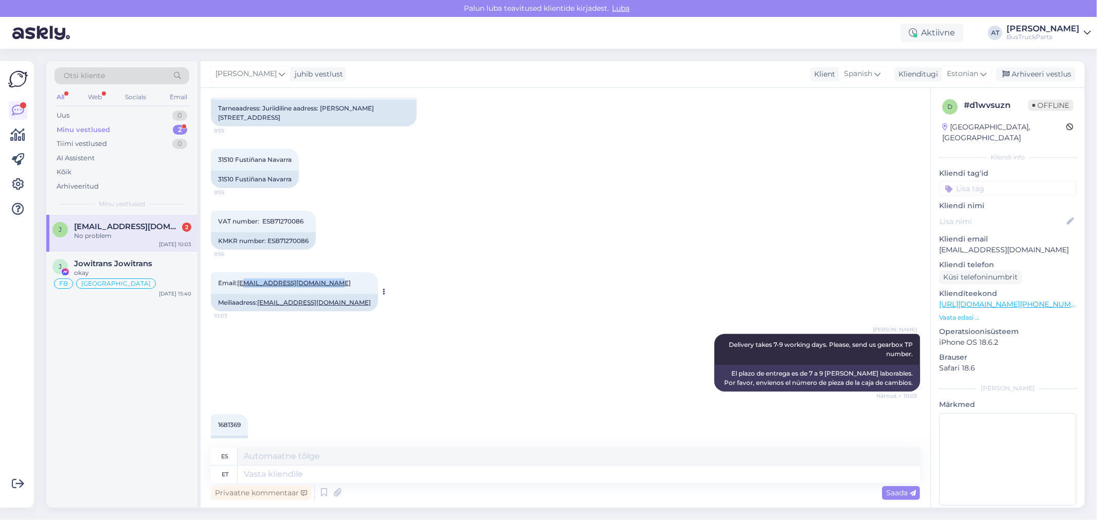
drag, startPoint x: 327, startPoint y: 265, endPoint x: 245, endPoint y: 261, distance: 82.3
click at [245, 273] on div "Email: [EMAIL_ADDRESS][DOMAIN_NAME] 10:03" at bounding box center [294, 284] width 167 height 22
click at [459, 476] on textarea at bounding box center [579, 474] width 682 height 17
type textarea "Could"
type textarea "Podría"
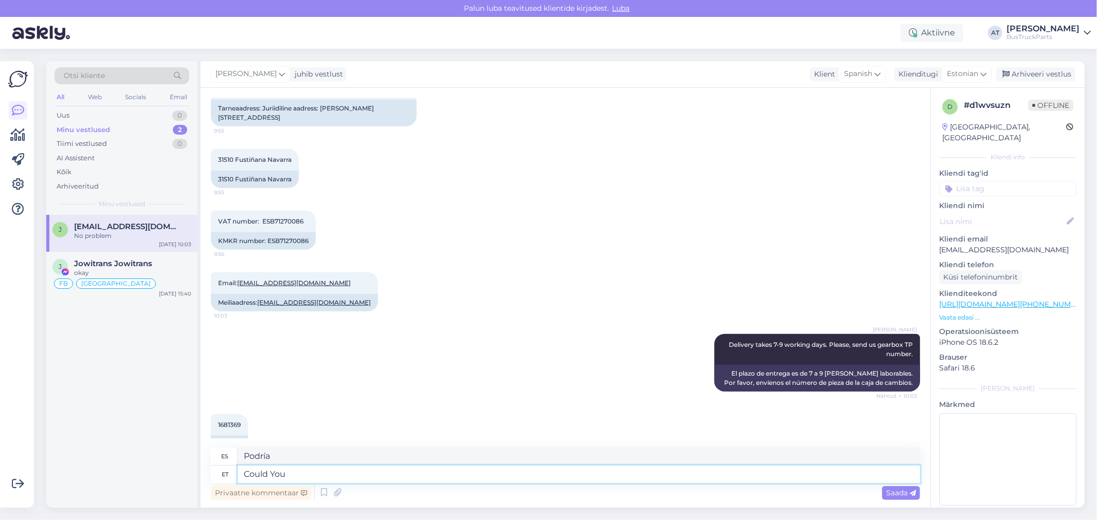
type textarea "Could You p"
type textarea "Podrías"
type textarea "Could You pleaae"
type textarea "¿Podría usted?"
type textarea "Could You please se"
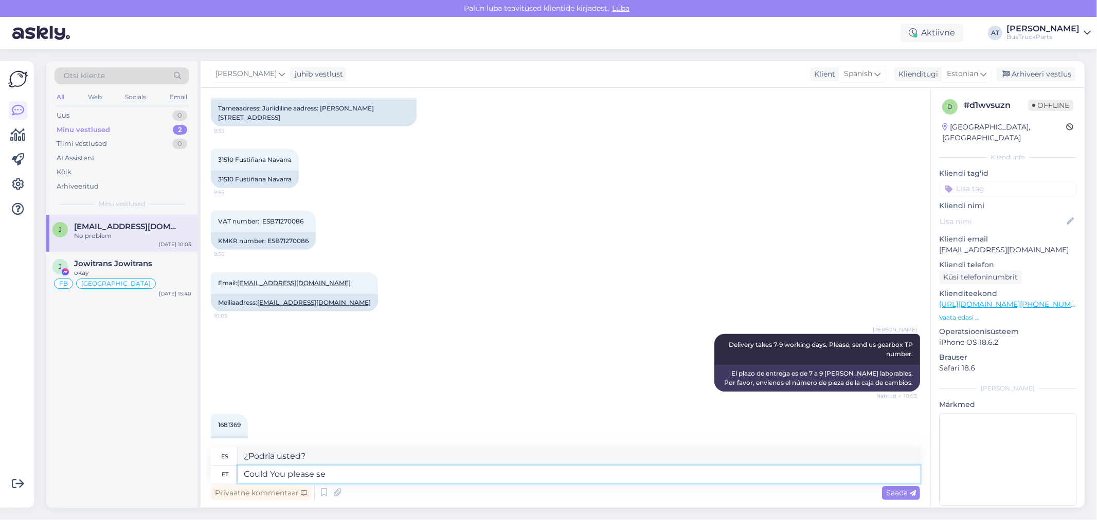
type textarea "Podría usted"
type textarea "Could You please send me"
type textarea "¿Podrías enviarme por favor?"
type textarea "Could You please send me Your"
type textarea "¿Podrías enviarme el tuyo por favor?"
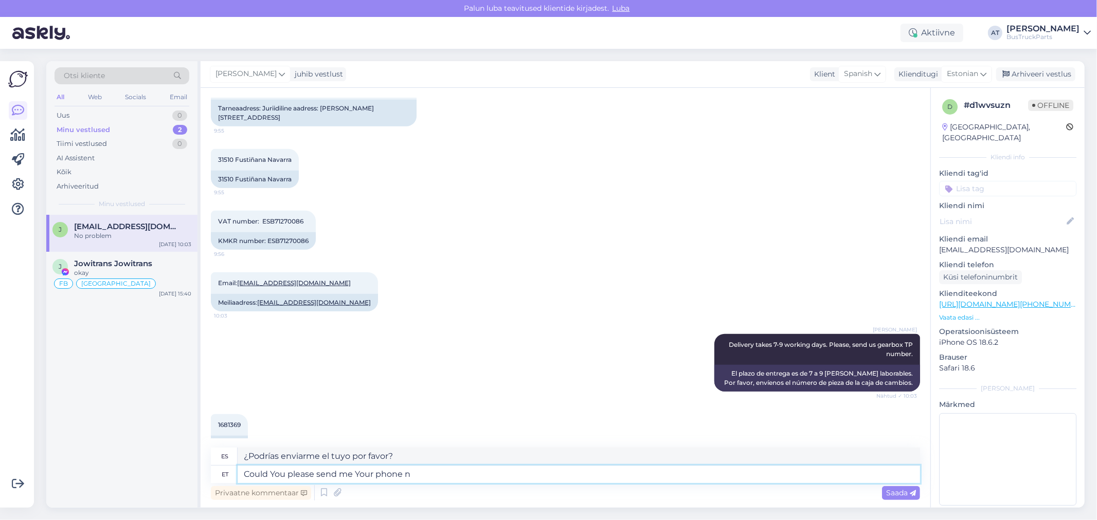
type textarea "Could You please send me Your phone nu"
type textarea "¿Podrías enviarme tu teléfono por favor?"
type textarea "Could You please send me Your phone number? :"
type textarea "¿Podrías enviarme tu número de teléfono por favor?"
type textarea "Could You please send me Your phone number? :)"
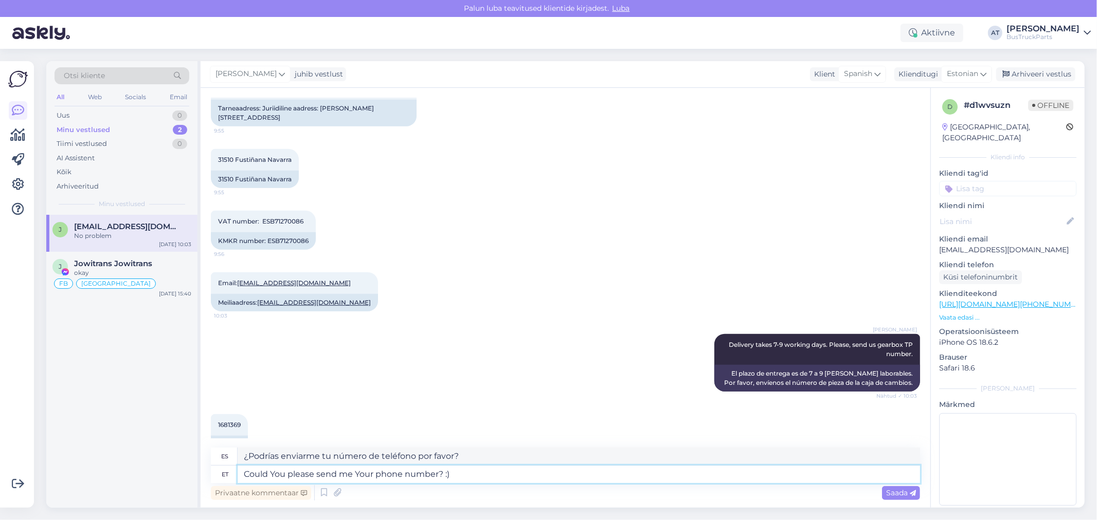
type textarea "¿Podrías enviarme tu número de teléfono por favor? :)"
type textarea "Could You please send me Your phone number? :)"
click at [890, 492] on span "Saada" at bounding box center [901, 492] width 30 height 9
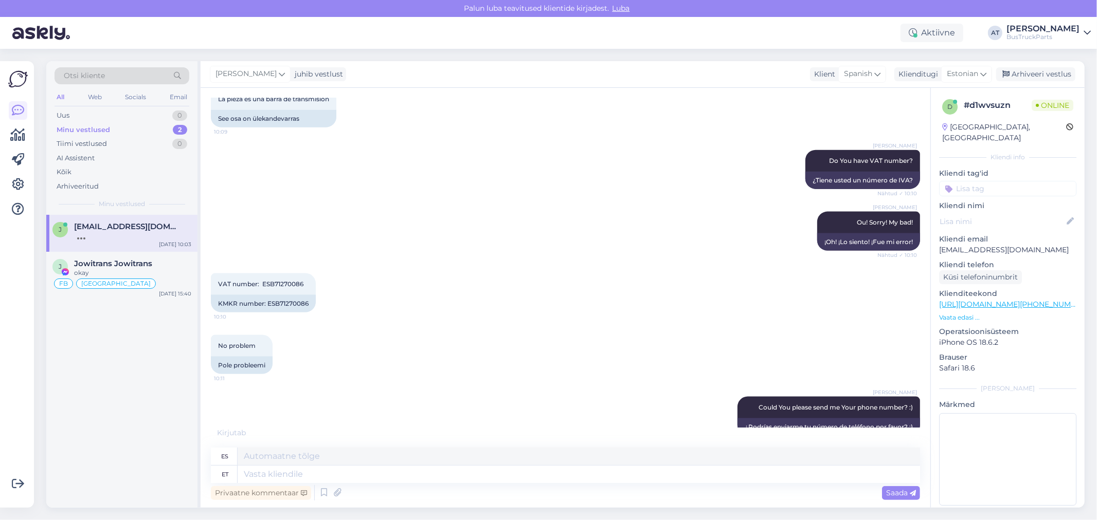
scroll to position [1189, 0]
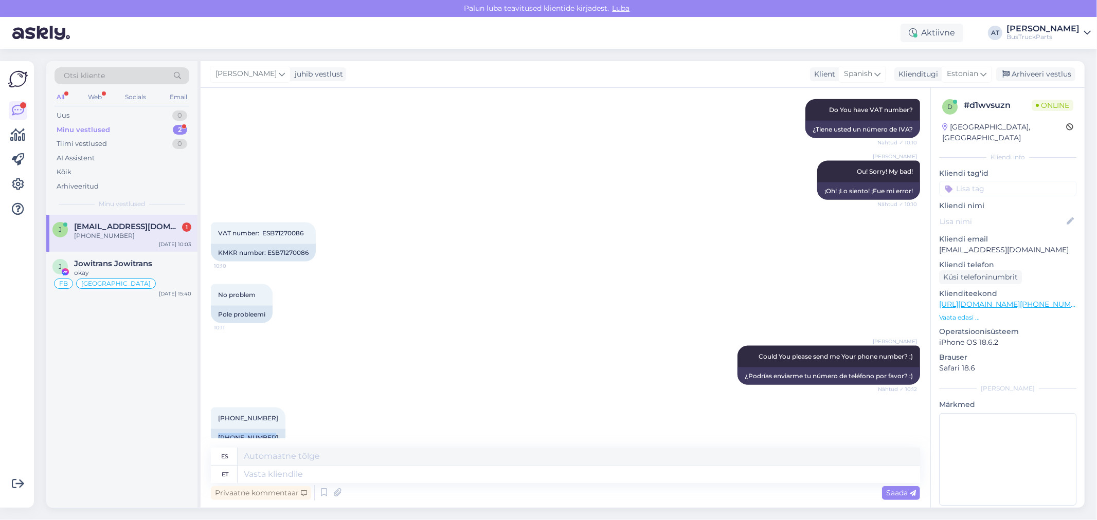
drag, startPoint x: 265, startPoint y: 419, endPoint x: 206, endPoint y: 423, distance: 58.7
click at [206, 423] on div "Vestlus algas [DATE] Hola. 9:50 Tere. AI Assistent [PERSON_NAME], ¿cómo puedo a…" at bounding box center [566, 298] width 730 height 420
copy div "[PHONE_NUMBER]"
click at [391, 480] on textarea at bounding box center [579, 474] width 682 height 17
paste textarea "Please find our official offer attached"
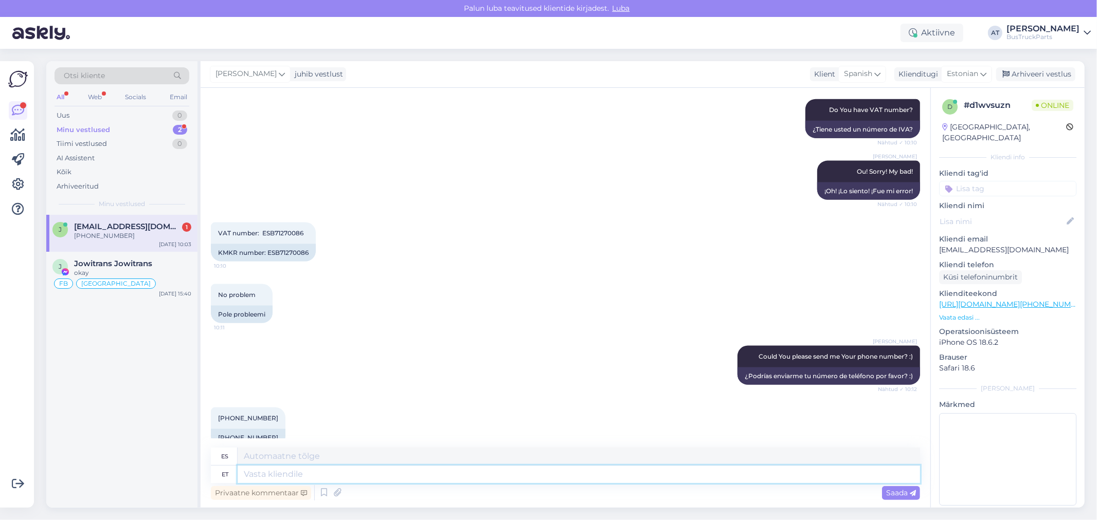
type textarea "Please find our official offer attached"
type textarea "Encuentre nuestra oferta oficial adjunta"
click at [454, 473] on textarea "Please find our official offer attached" at bounding box center [579, 474] width 682 height 17
click at [378, 475] on textarea "Please find our official offer attached" at bounding box center [579, 474] width 682 height 17
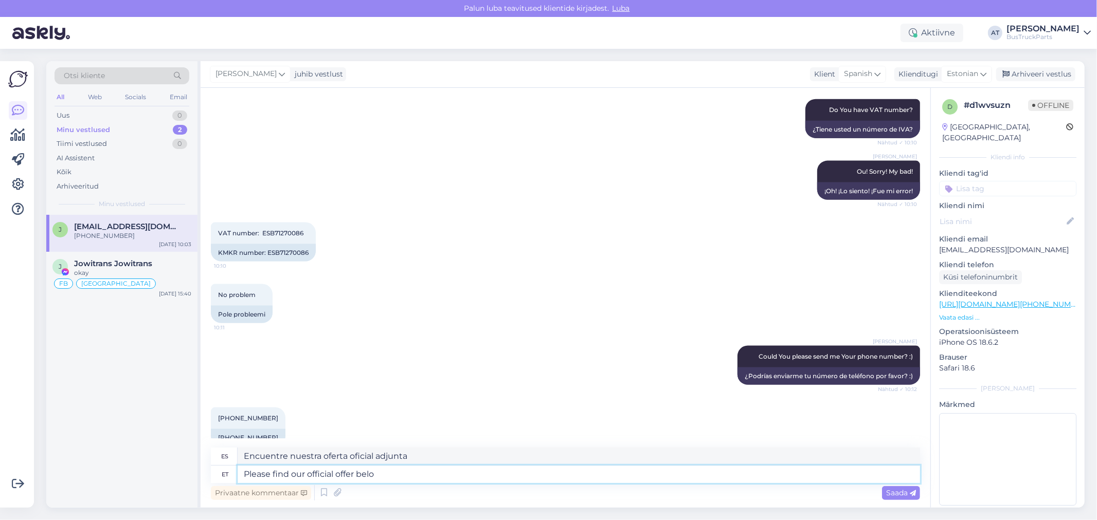
type textarea "Please find our official offer below"
type textarea "Encuentre nuestra oferta oficial a continuación."
type textarea "Please find our official offer below"
click at [913, 494] on icon at bounding box center [913, 494] width 6 height 6
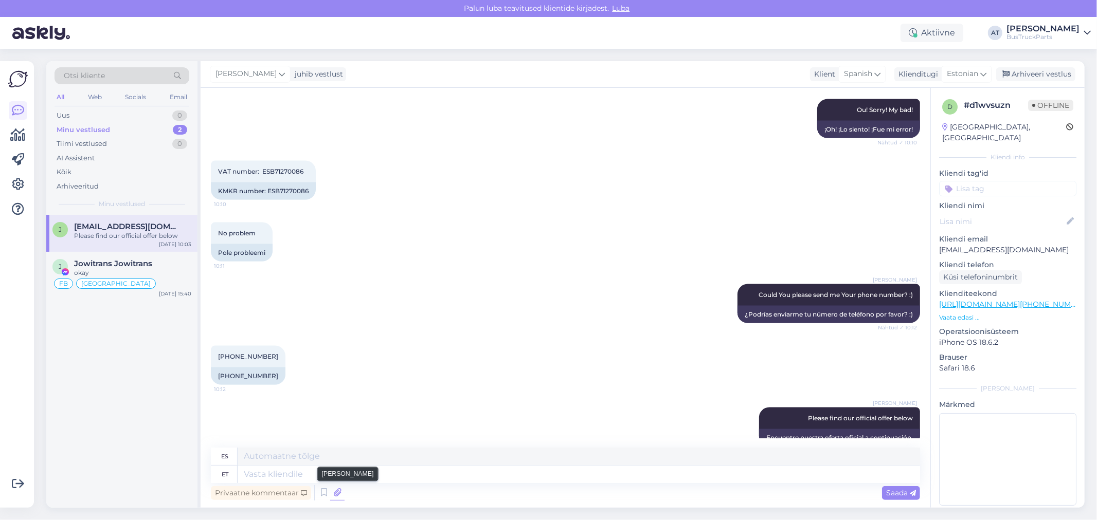
click at [340, 491] on icon at bounding box center [337, 492] width 14 height 15
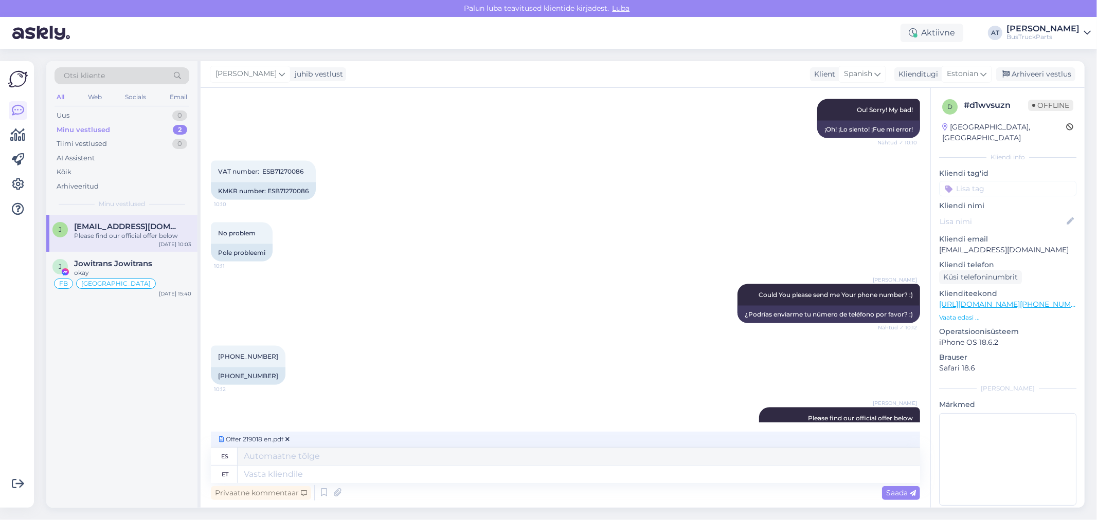
click at [899, 489] on span "Saada" at bounding box center [901, 492] width 30 height 9
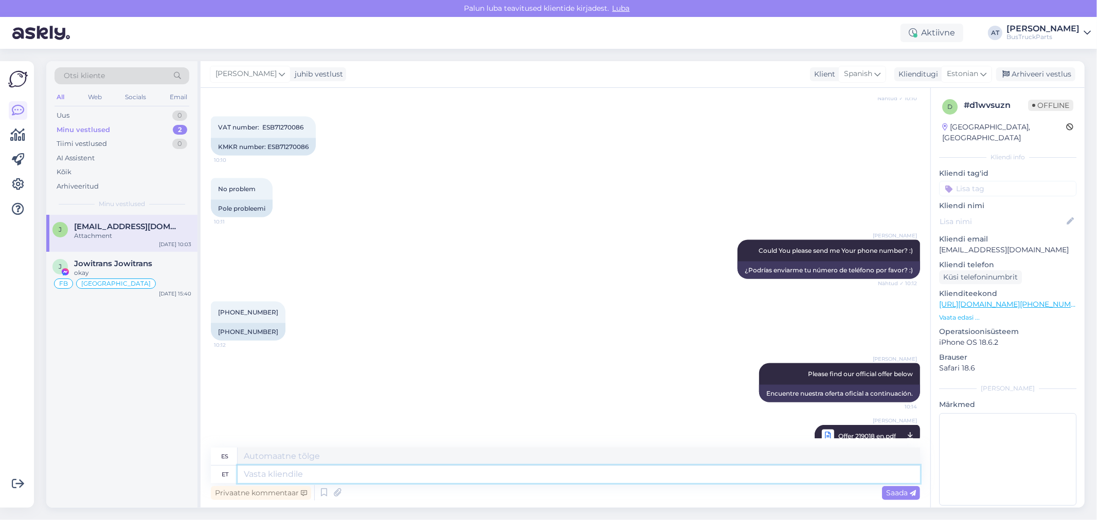
click at [365, 476] on textarea at bounding box center [579, 474] width 682 height 17
paste textarea "it serves as the basis for the advance payment. As soon as we receive Your paym…"
type textarea "it serves as the basis for the advance payment. As soon as we receive Your paym…"
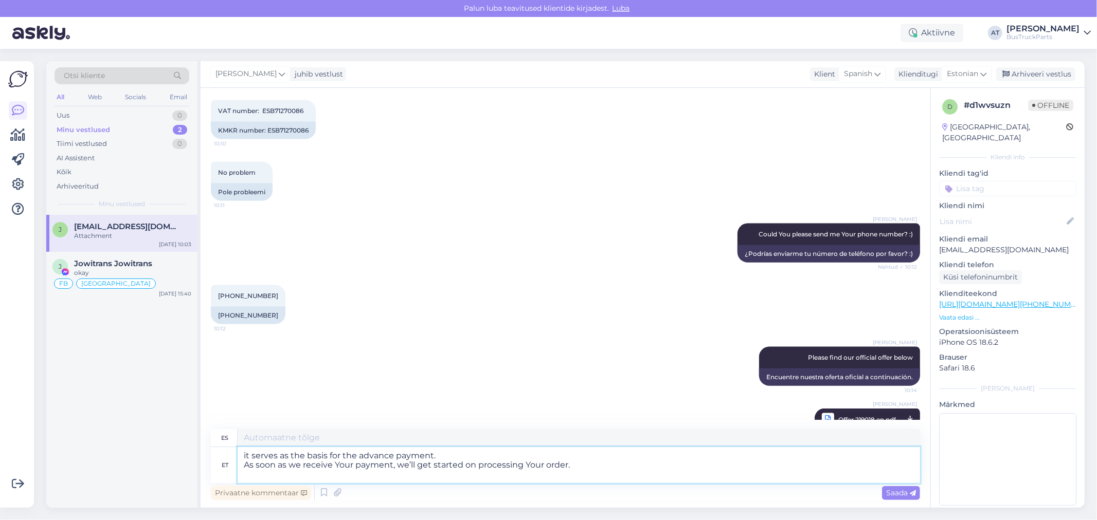
click at [248, 455] on textarea "it serves as the basis for the advance payment. As soon as we receive Your paym…" at bounding box center [579, 465] width 682 height 36
type textarea "Sirve como base para el pago por adelantado. Tan pronto como recibamos su pago,…"
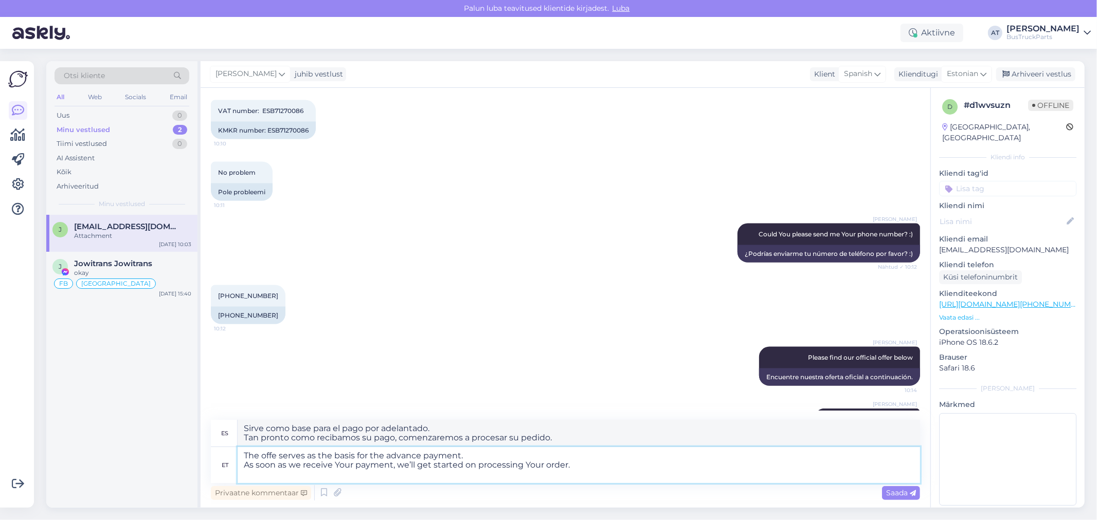
type textarea "The offer serves as the basis for the advance payment. As soon as we receive Yo…"
type textarea "La oferta sirve como base para el pago por adelantado. Tan pronto como recibamo…"
type textarea "The offer serves as the basis for the advance payment. As soon as we receive Yo…"
click at [896, 490] on span "Saada" at bounding box center [901, 492] width 30 height 9
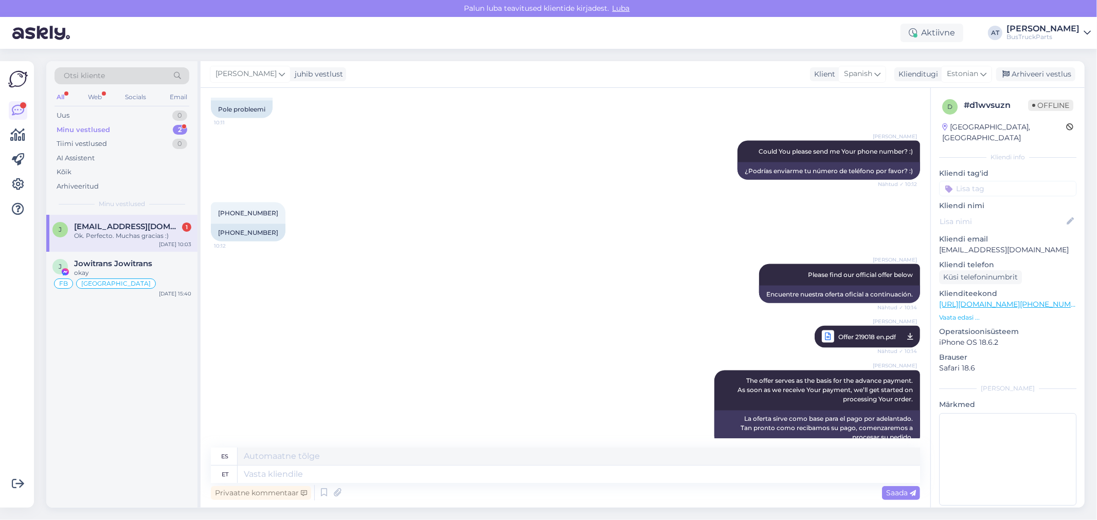
scroll to position [1456, 0]
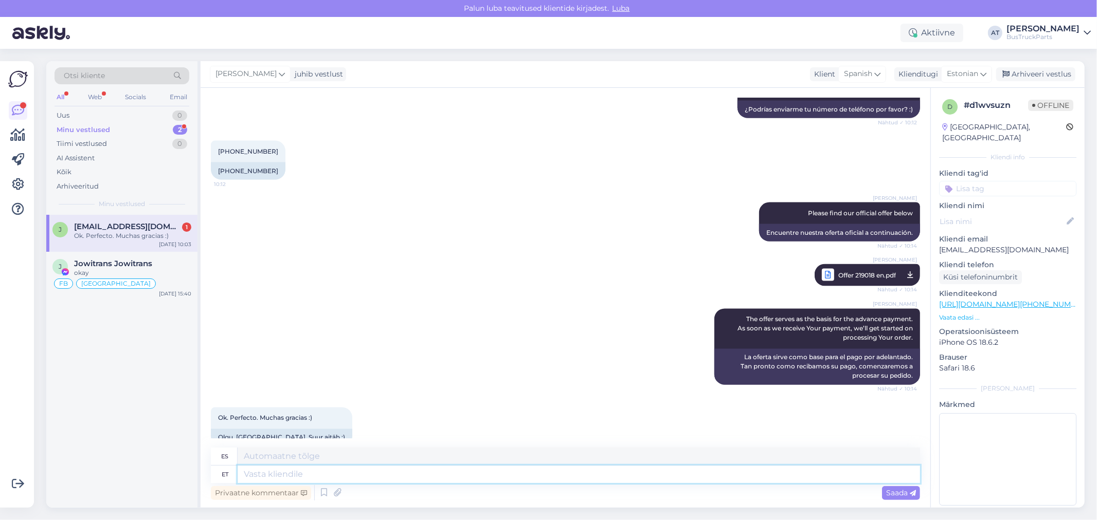
click at [332, 470] on textarea at bounding box center [579, 474] width 682 height 17
type textarea "You a"
type textarea "Tú"
type textarea "You are w"
type textarea "Eres"
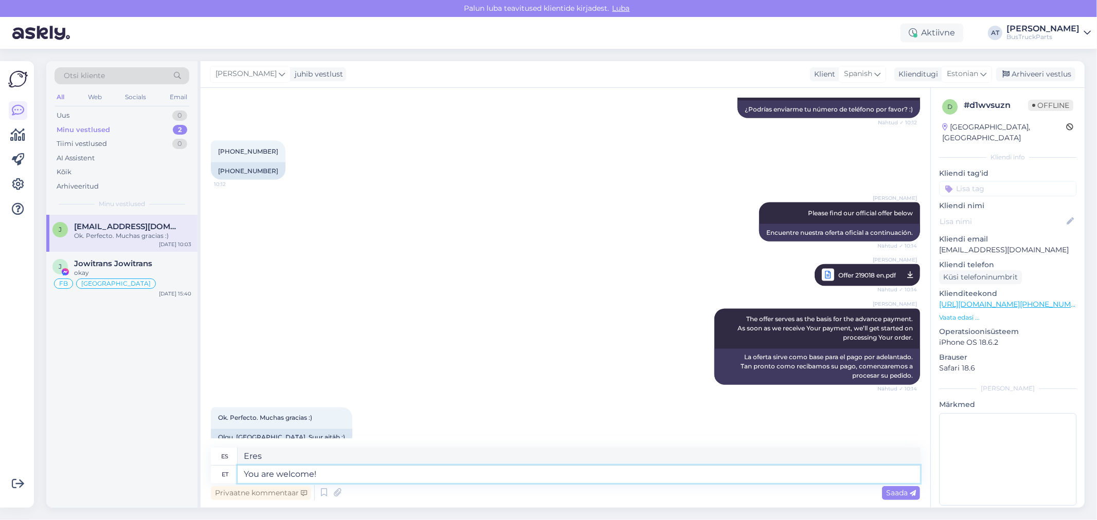
type textarea "You are welcome!"
type textarea "¡De nada!"
type textarea "You are welcome!"
click at [875, 496] on div "Privaatne kommentaar Saada" at bounding box center [565, 493] width 709 height 20
drag, startPoint x: 885, startPoint y: 496, endPoint x: 891, endPoint y: 499, distance: 6.4
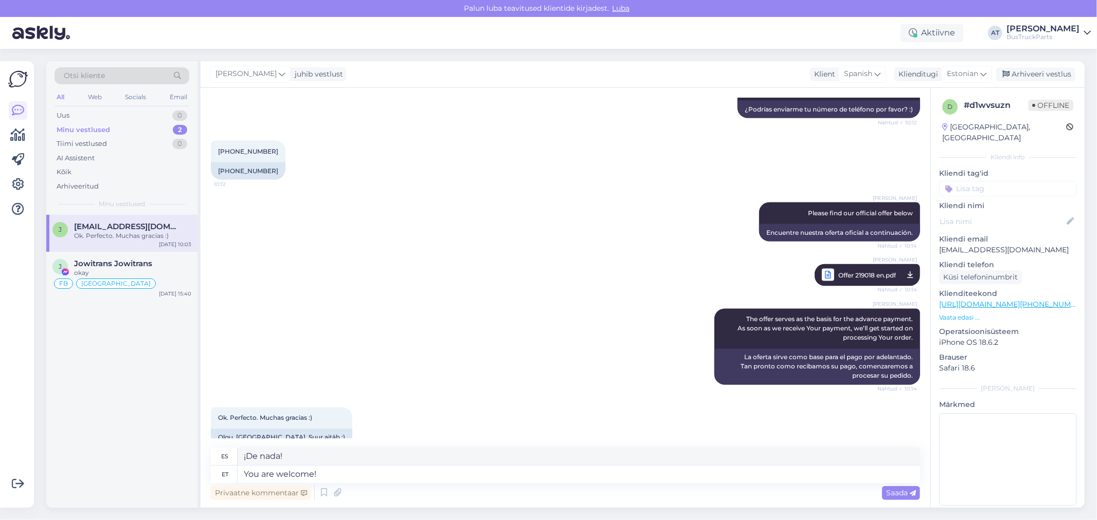
click at [886, 498] on div "Saada" at bounding box center [901, 493] width 38 height 14
